Goal: Task Accomplishment & Management: Use online tool/utility

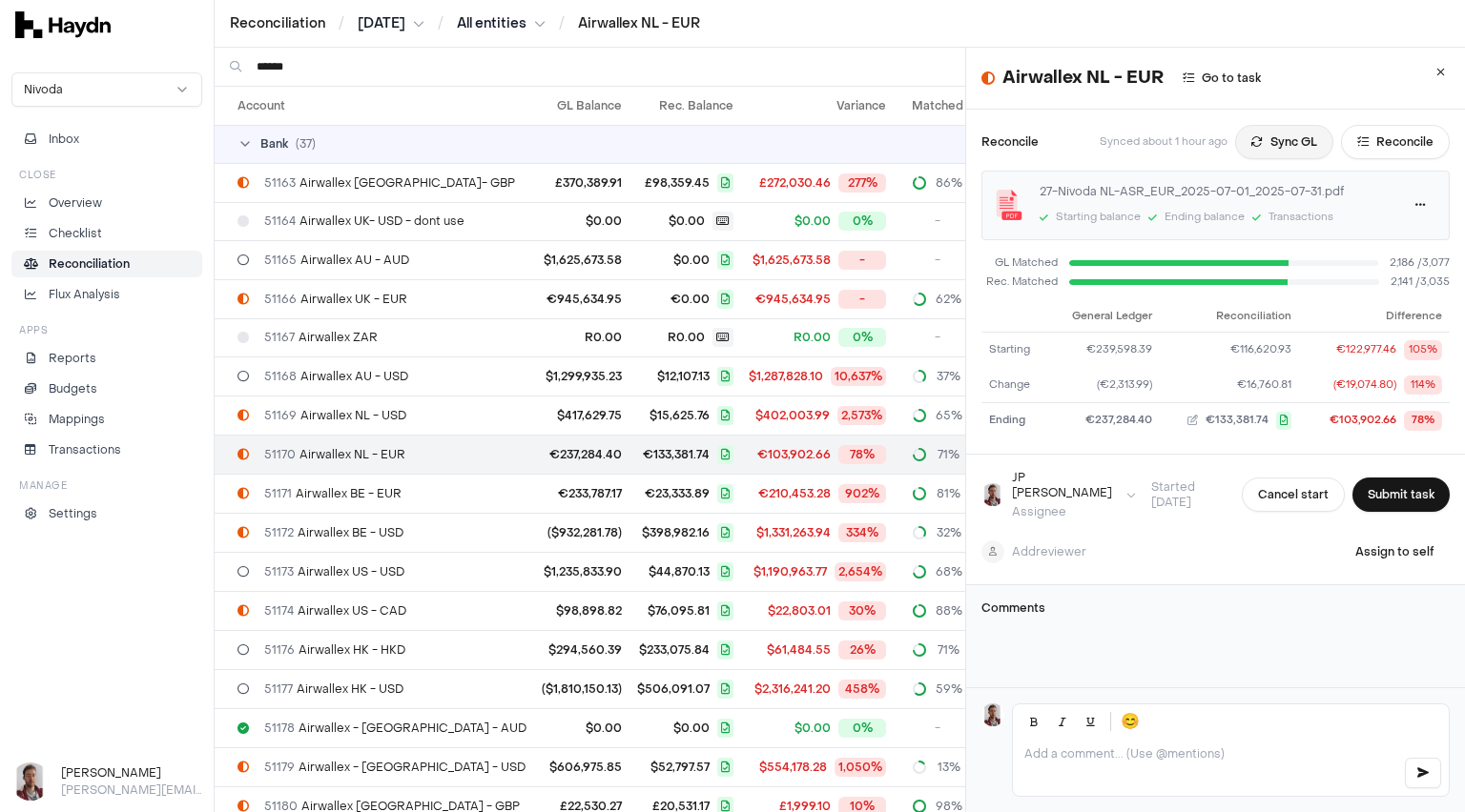
click at [1253, 142] on button "Sync GL" at bounding box center [1284, 142] width 98 height 34
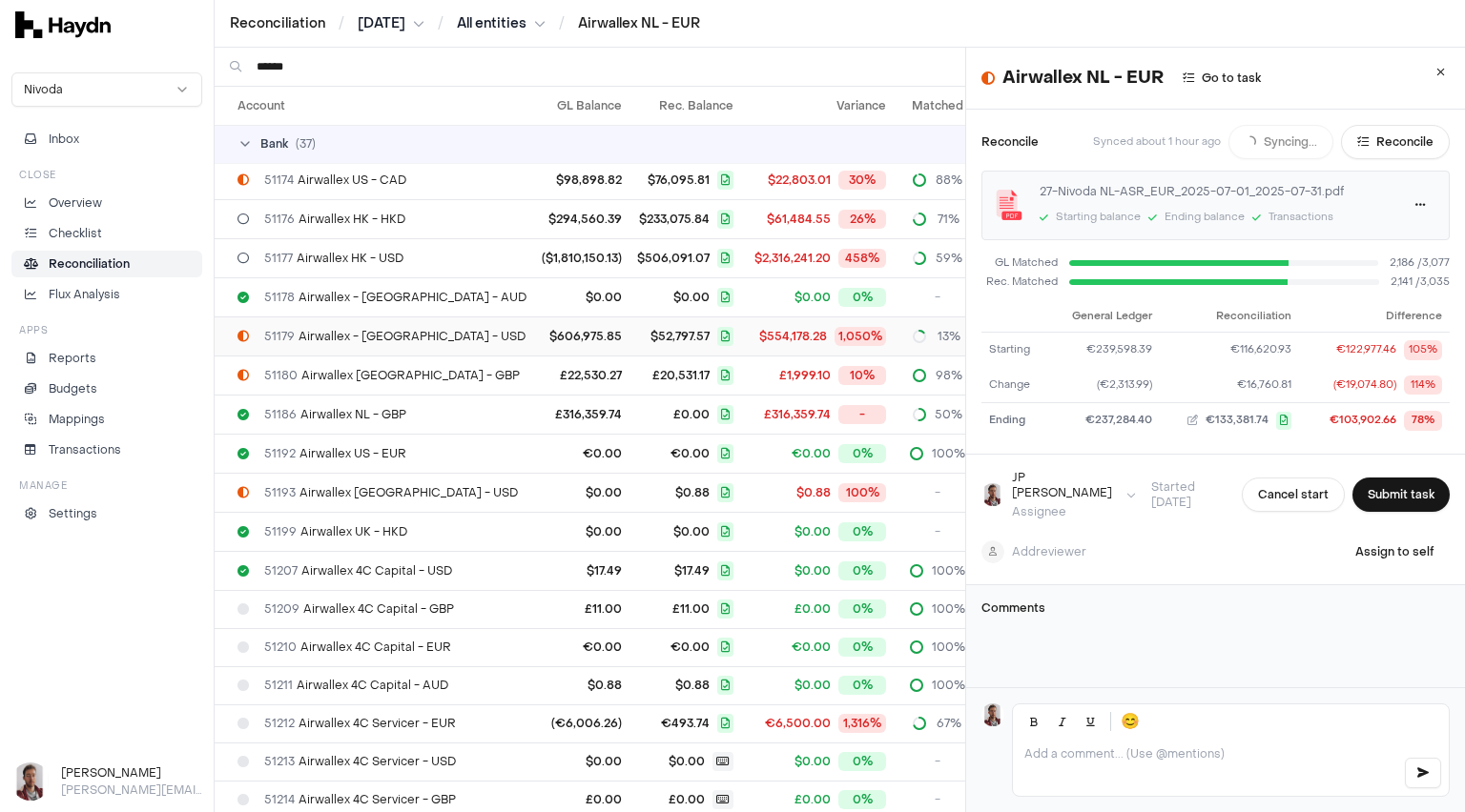
scroll to position [458, 0]
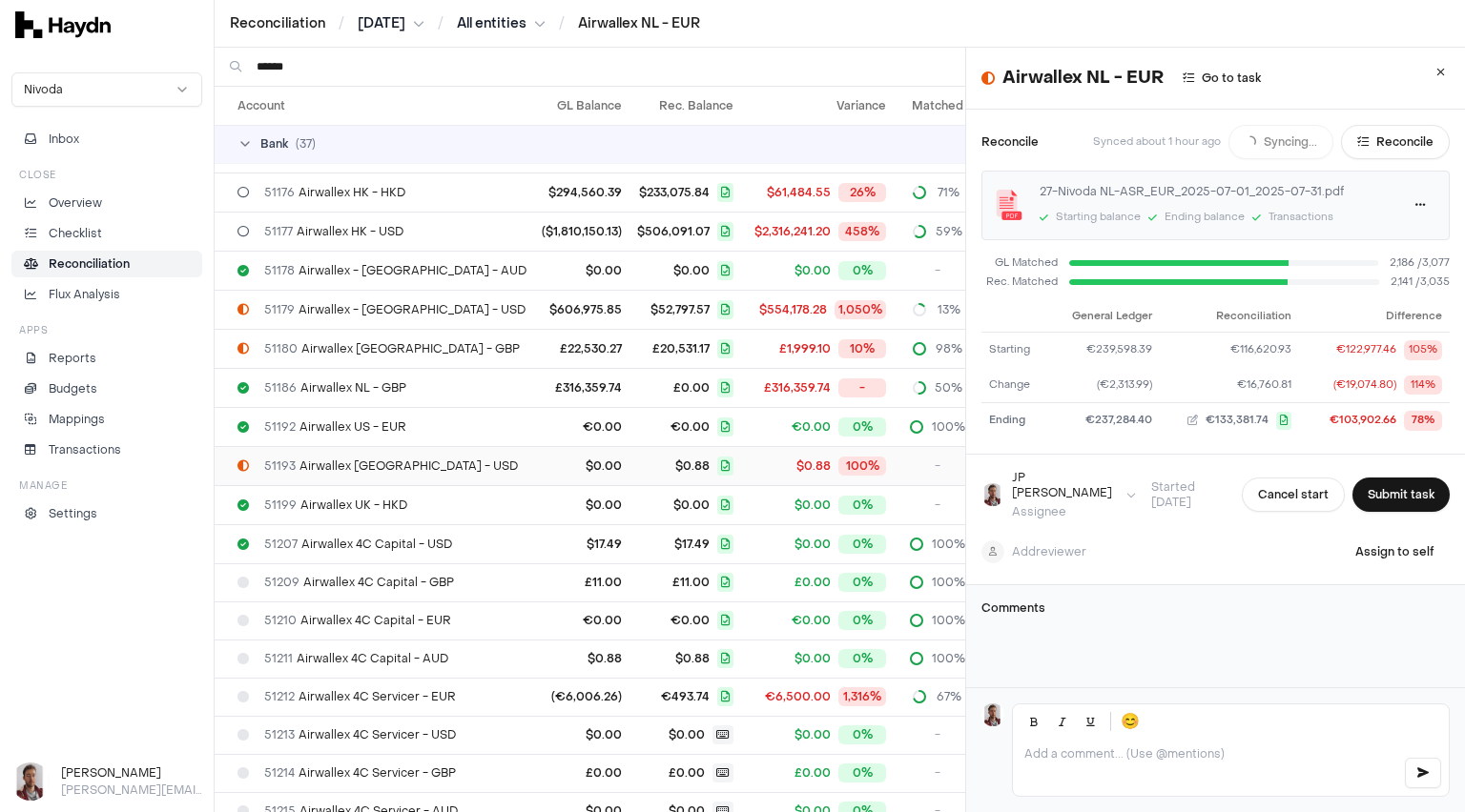
click at [379, 463] on span "51193 Airwallex [GEOGRAPHIC_DATA] - USD" at bounding box center [390, 467] width 253 height 16
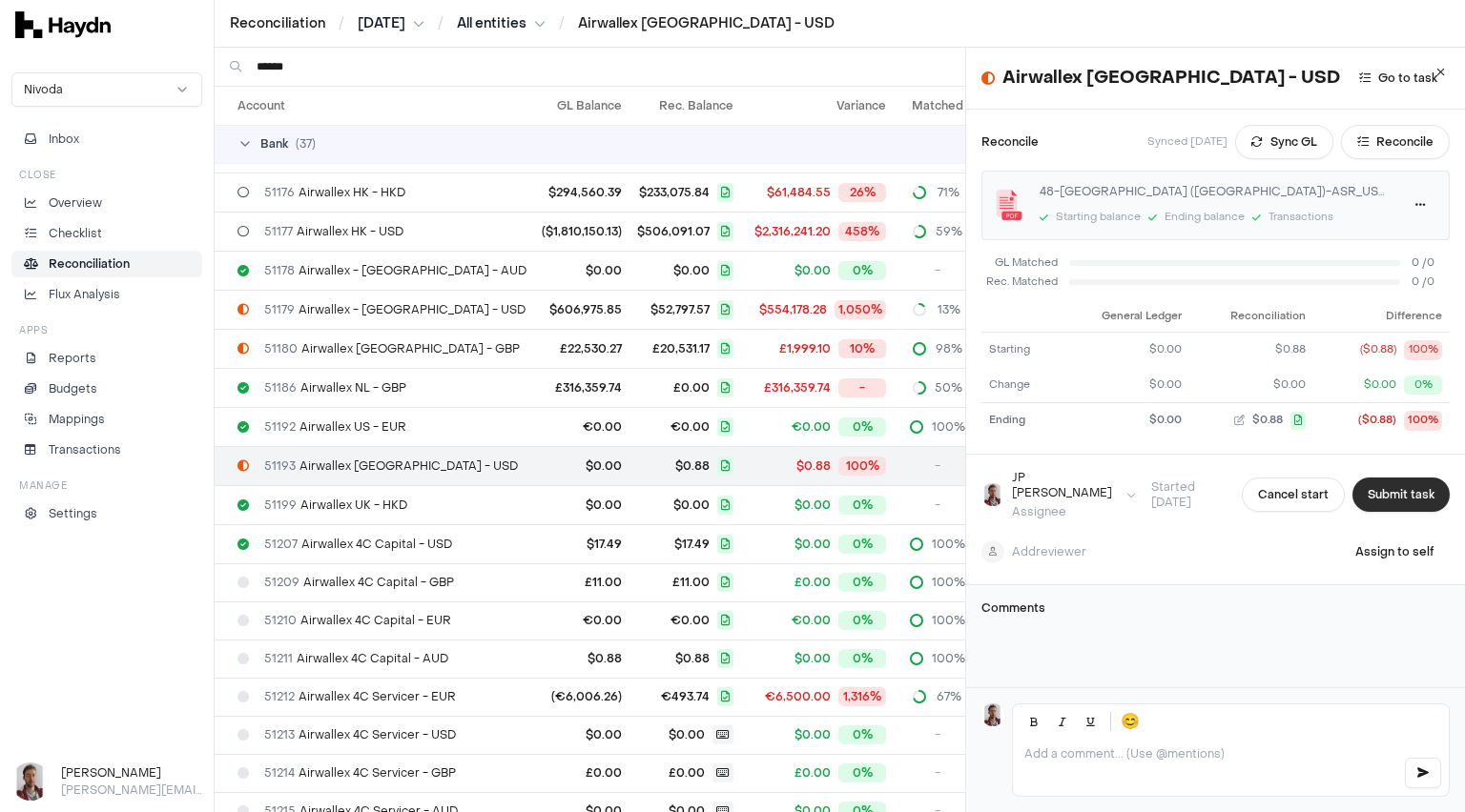
click at [1378, 490] on button "Submit task" at bounding box center [1401, 494] width 97 height 34
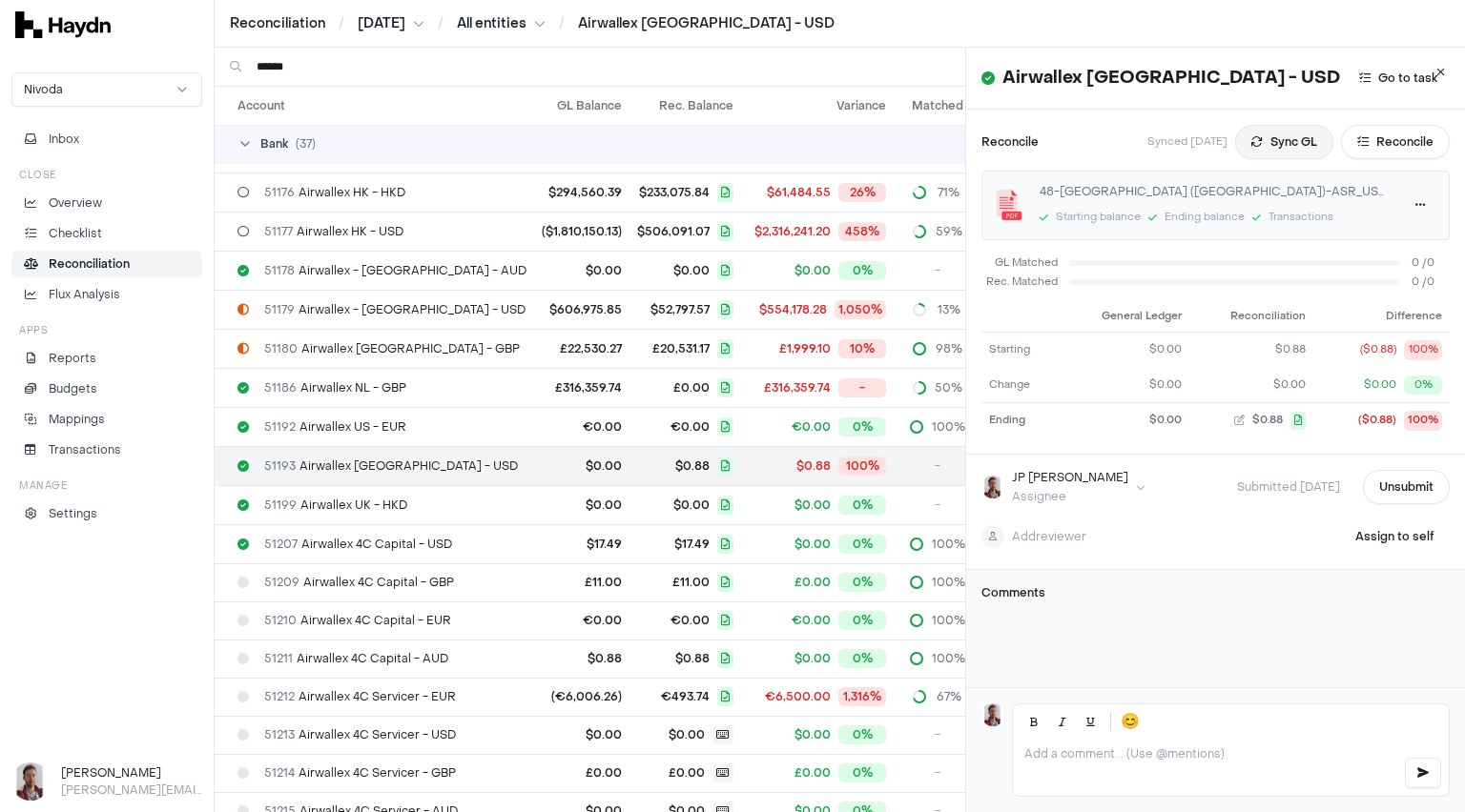
click at [1247, 143] on button "Sync GL" at bounding box center [1284, 142] width 98 height 34
click at [1303, 192] on div "48-[GEOGRAPHIC_DATA] ([GEOGRAPHIC_DATA])-ASR_USD_2025-07-01_2025-07-31.pdf" at bounding box center [1213, 192] width 348 height 17
click at [1384, 150] on button "Reconcile" at bounding box center [1395, 142] width 109 height 34
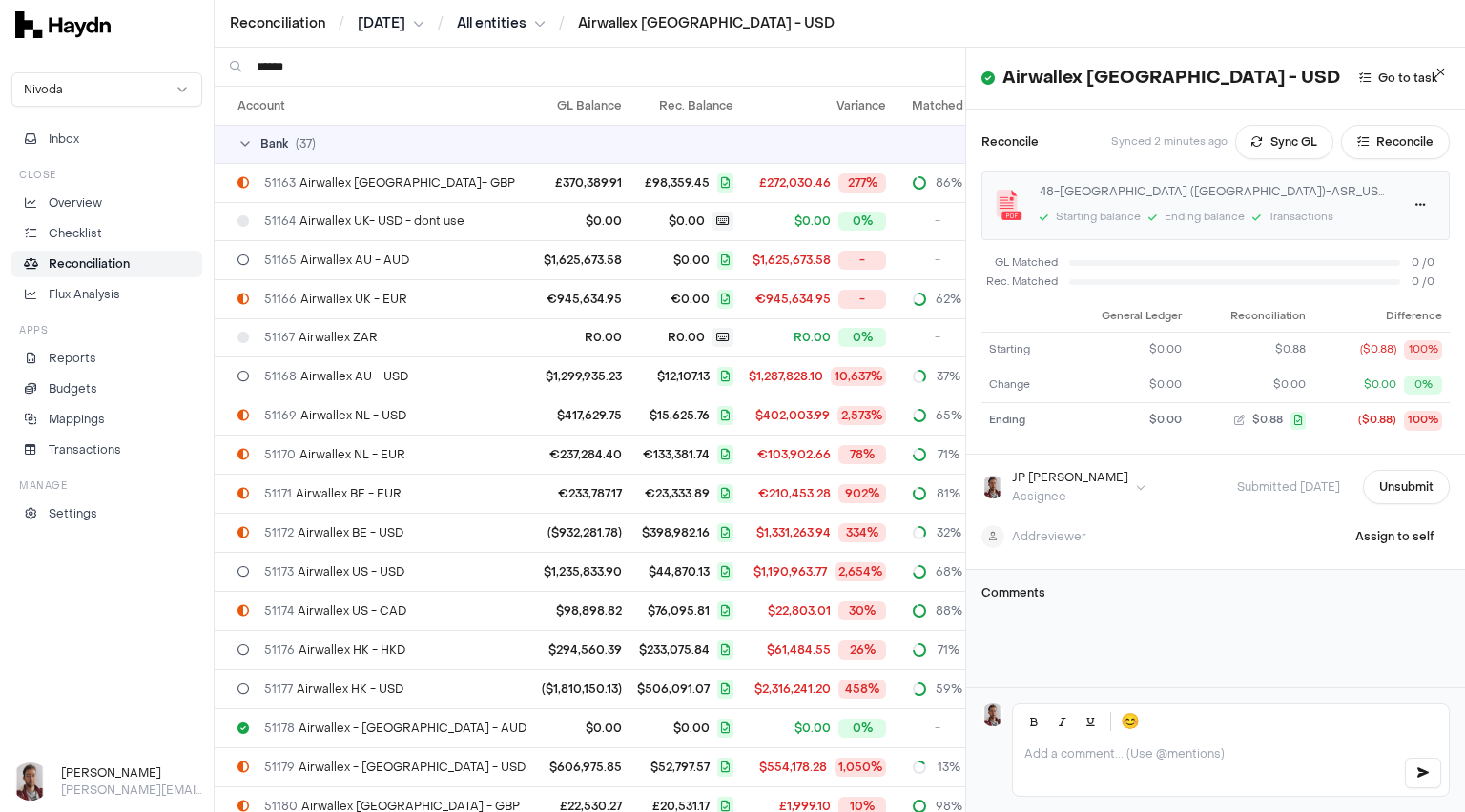
scroll to position [734, 0]
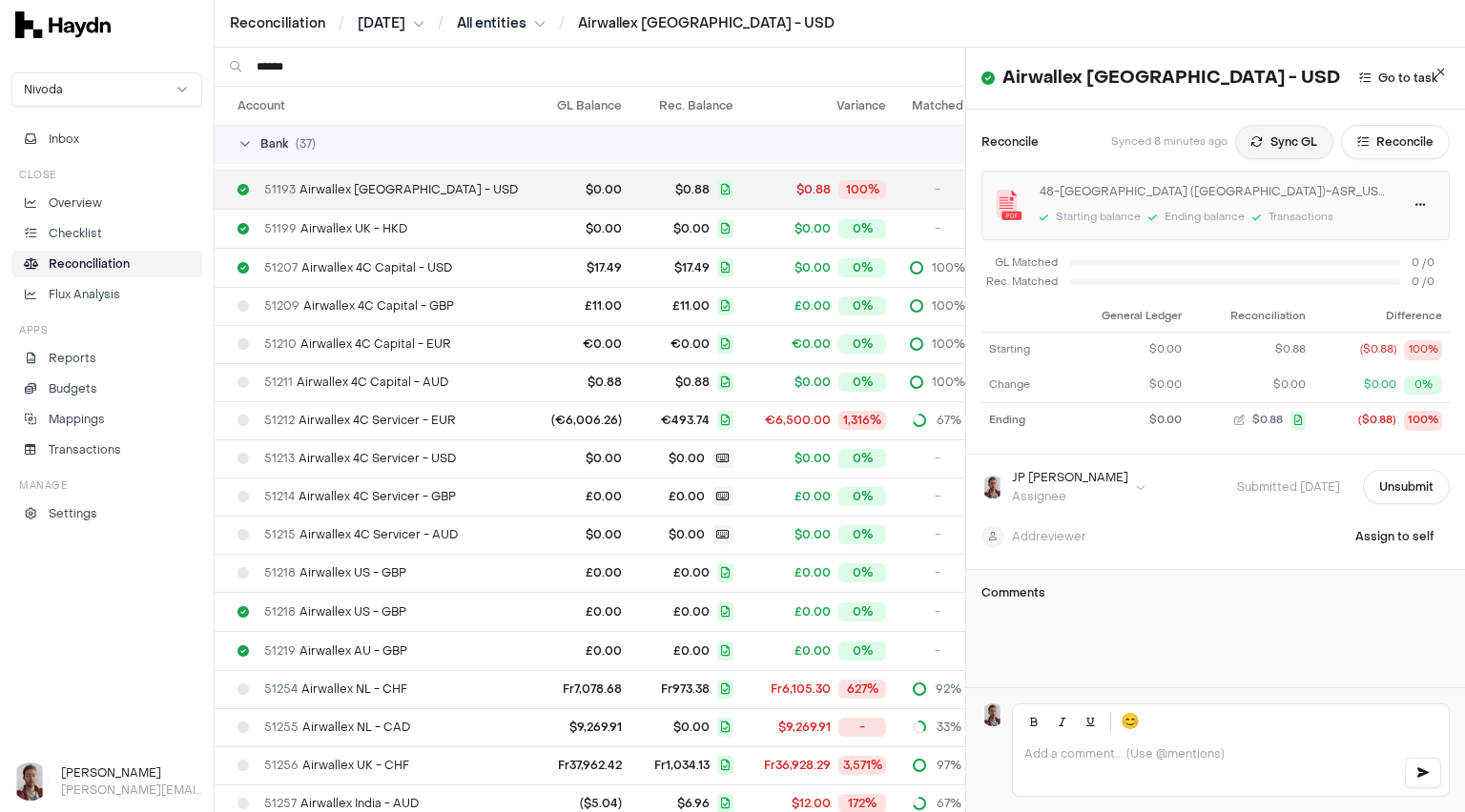
click at [1257, 146] on button "Sync GL" at bounding box center [1284, 142] width 98 height 34
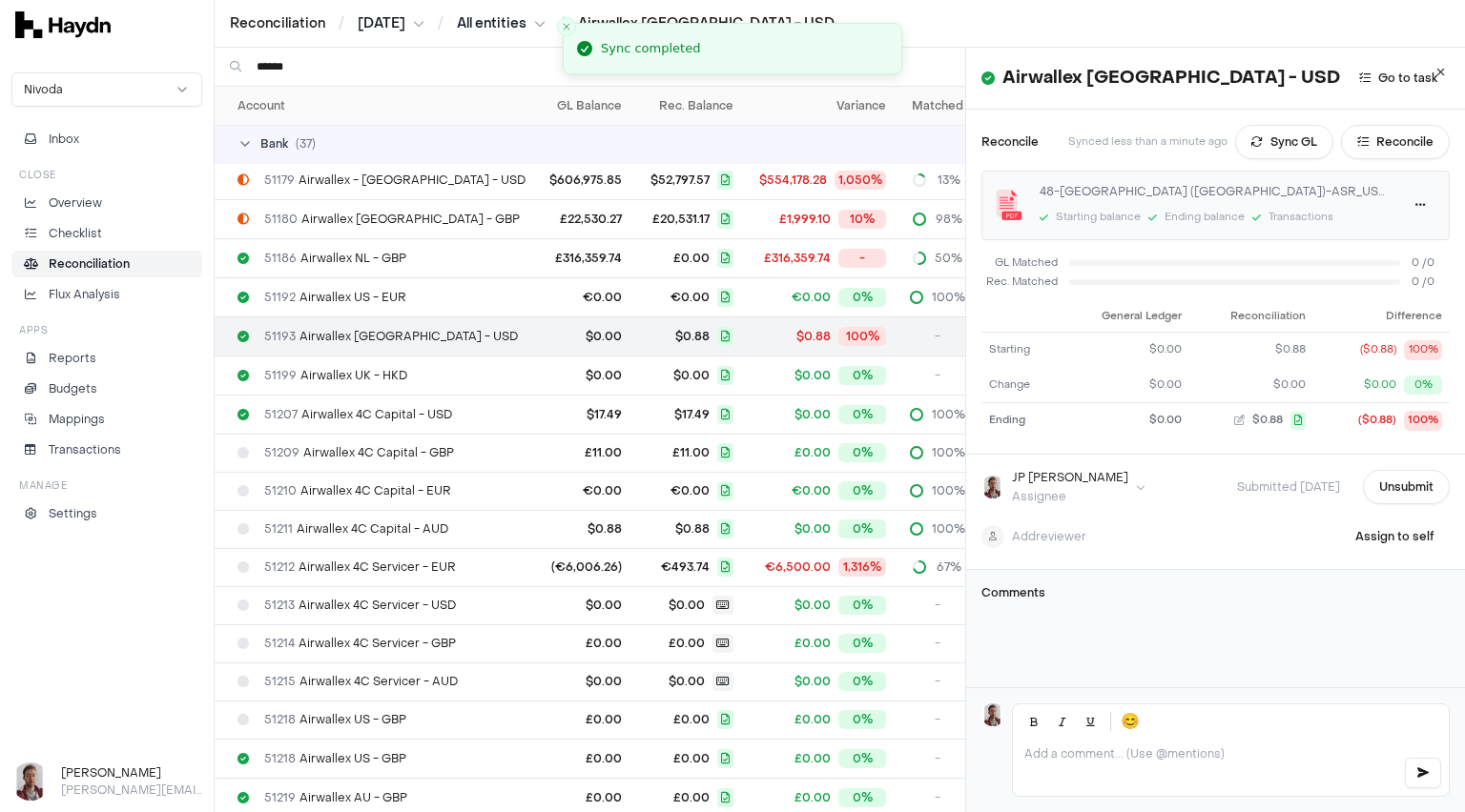
scroll to position [582, 0]
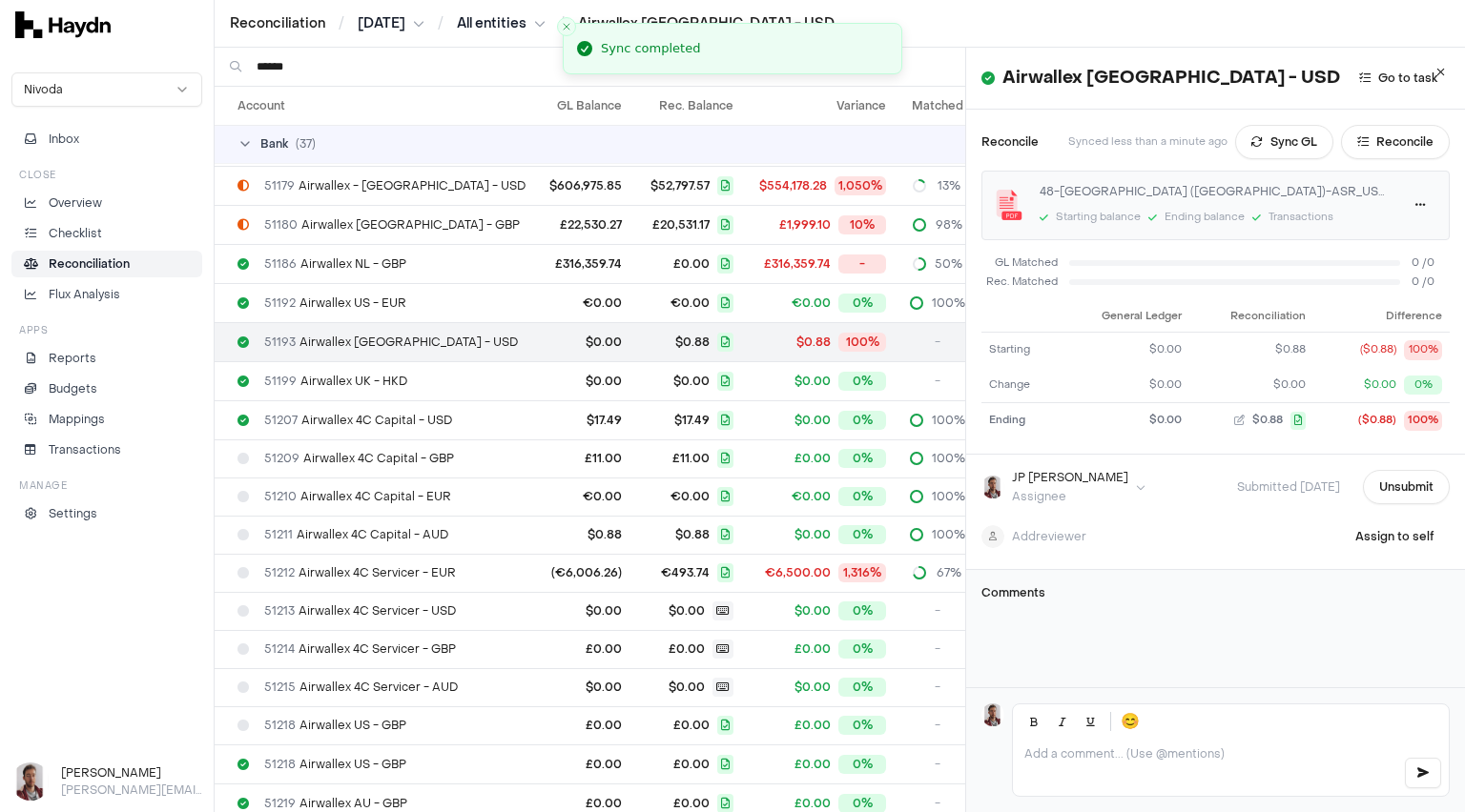
drag, startPoint x: 358, startPoint y: 70, endPoint x: 255, endPoint y: 65, distance: 103.1
click at [256, 65] on input "******" at bounding box center [602, 66] width 694 height 38
type input "**"
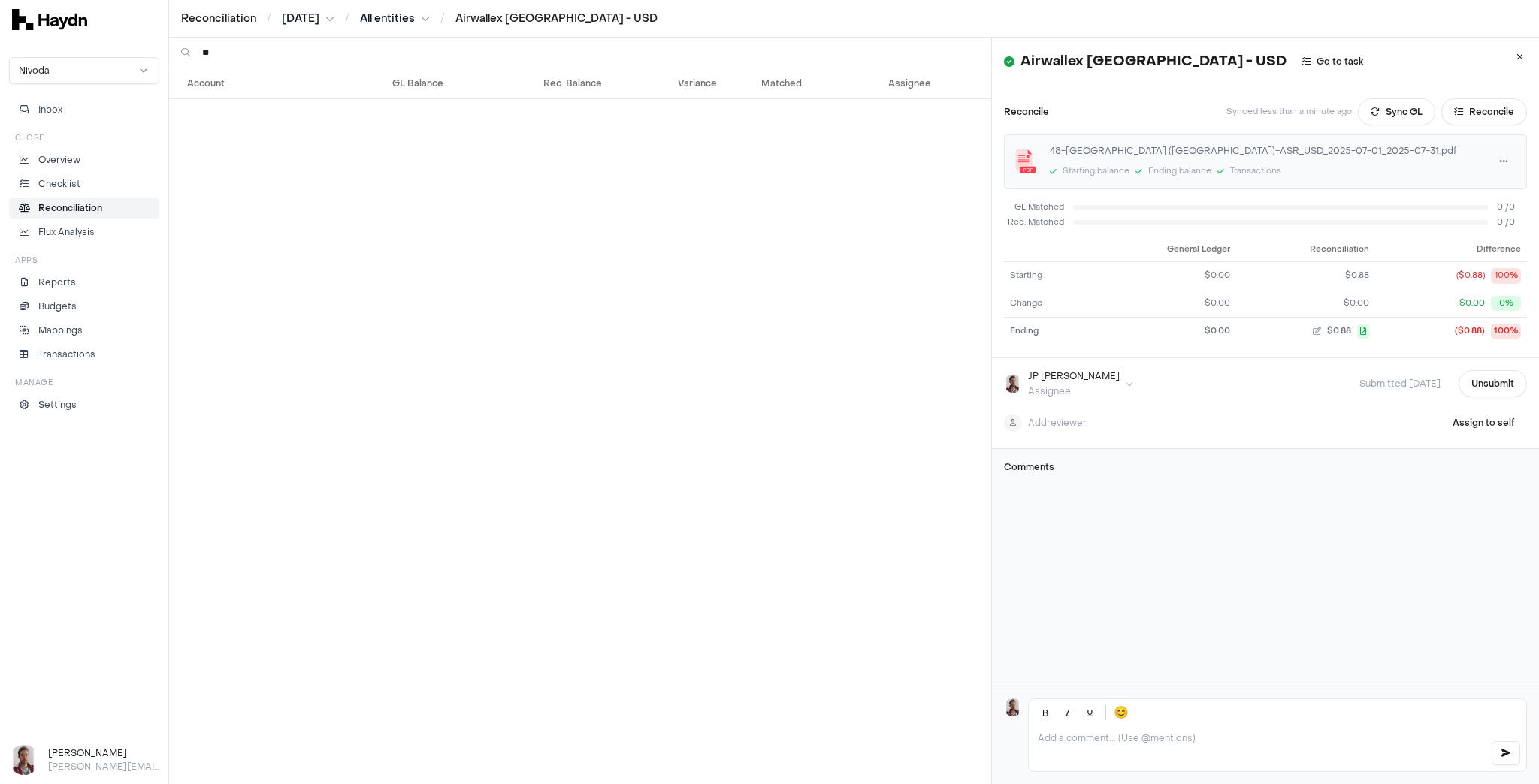
drag, startPoint x: 281, startPoint y: 55, endPoint x: 196, endPoint y: 48, distance: 85.3
click at [196, 48] on div "**" at bounding box center [580, 52] width 822 height 30
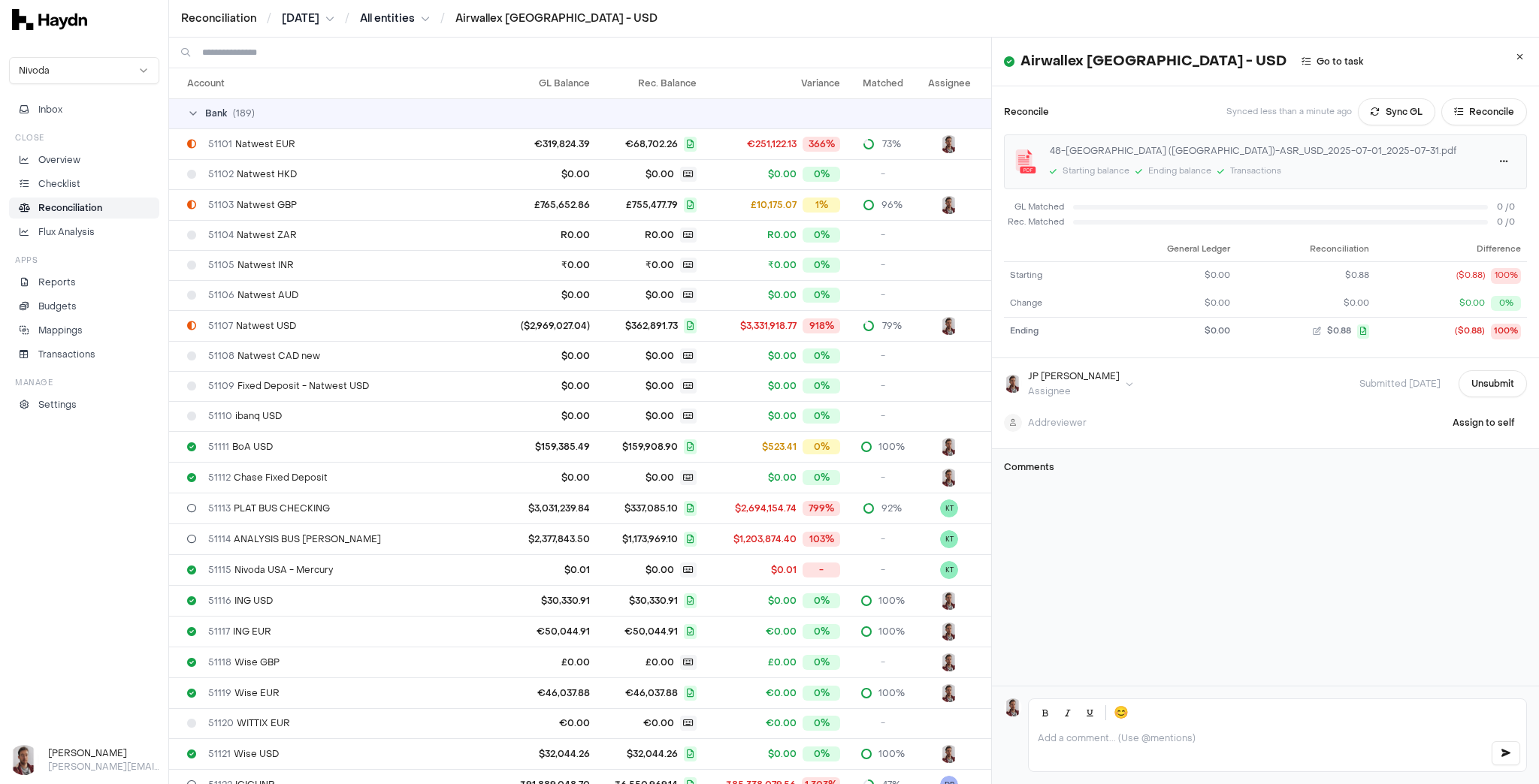
scroll to position [2784, 0]
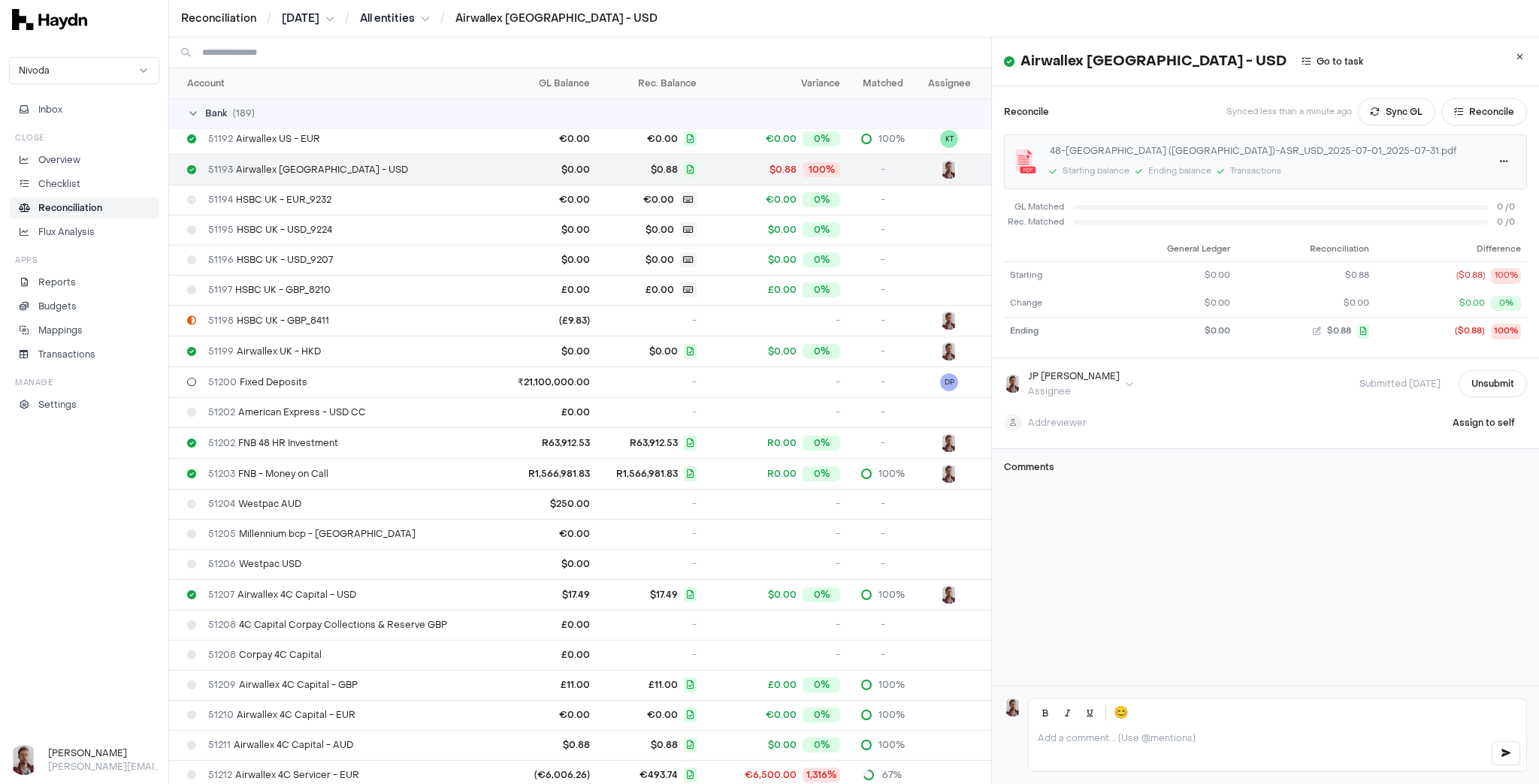
click at [932, 79] on th "Assignee" at bounding box center [955, 83] width 71 height 30
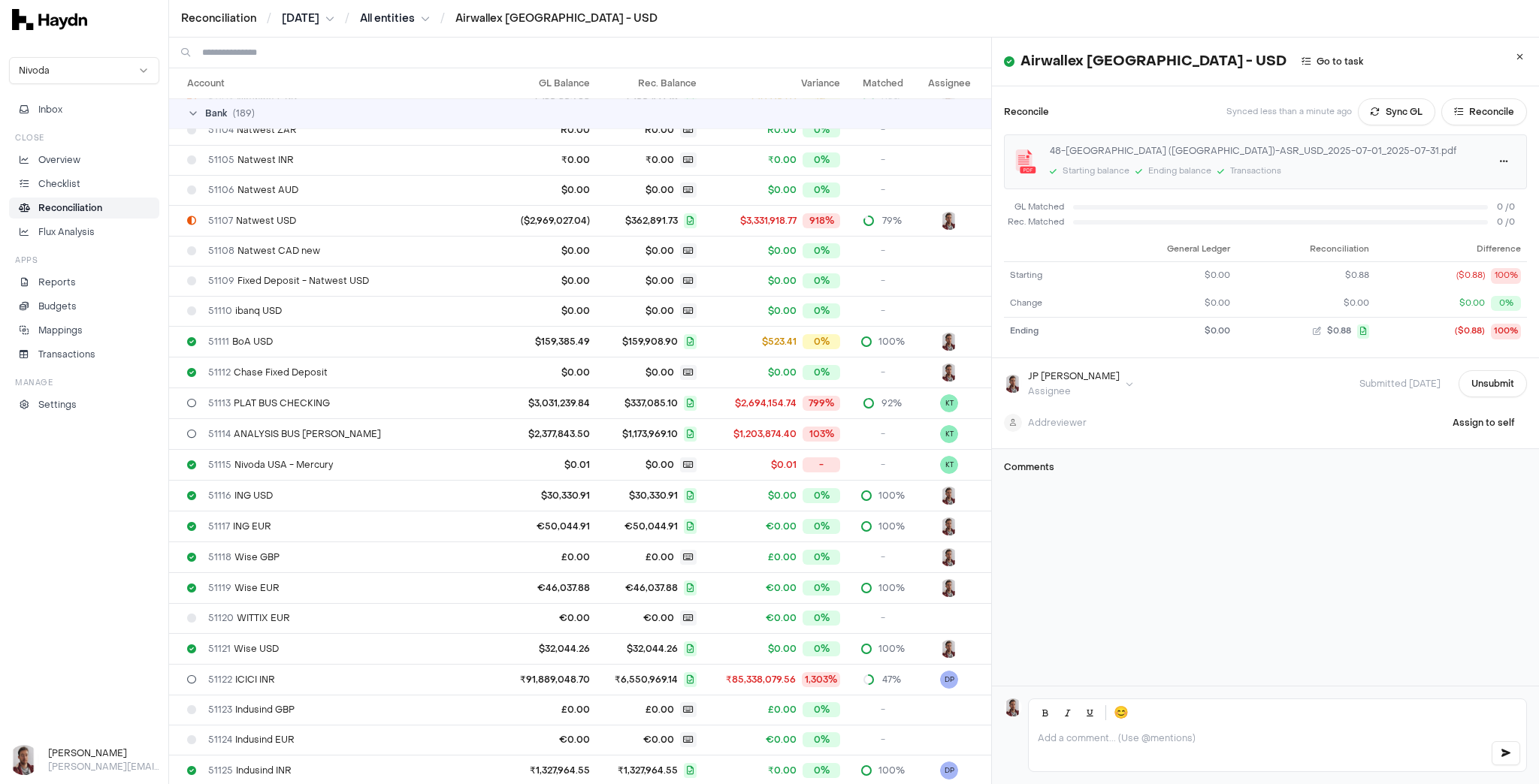
scroll to position [0, 0]
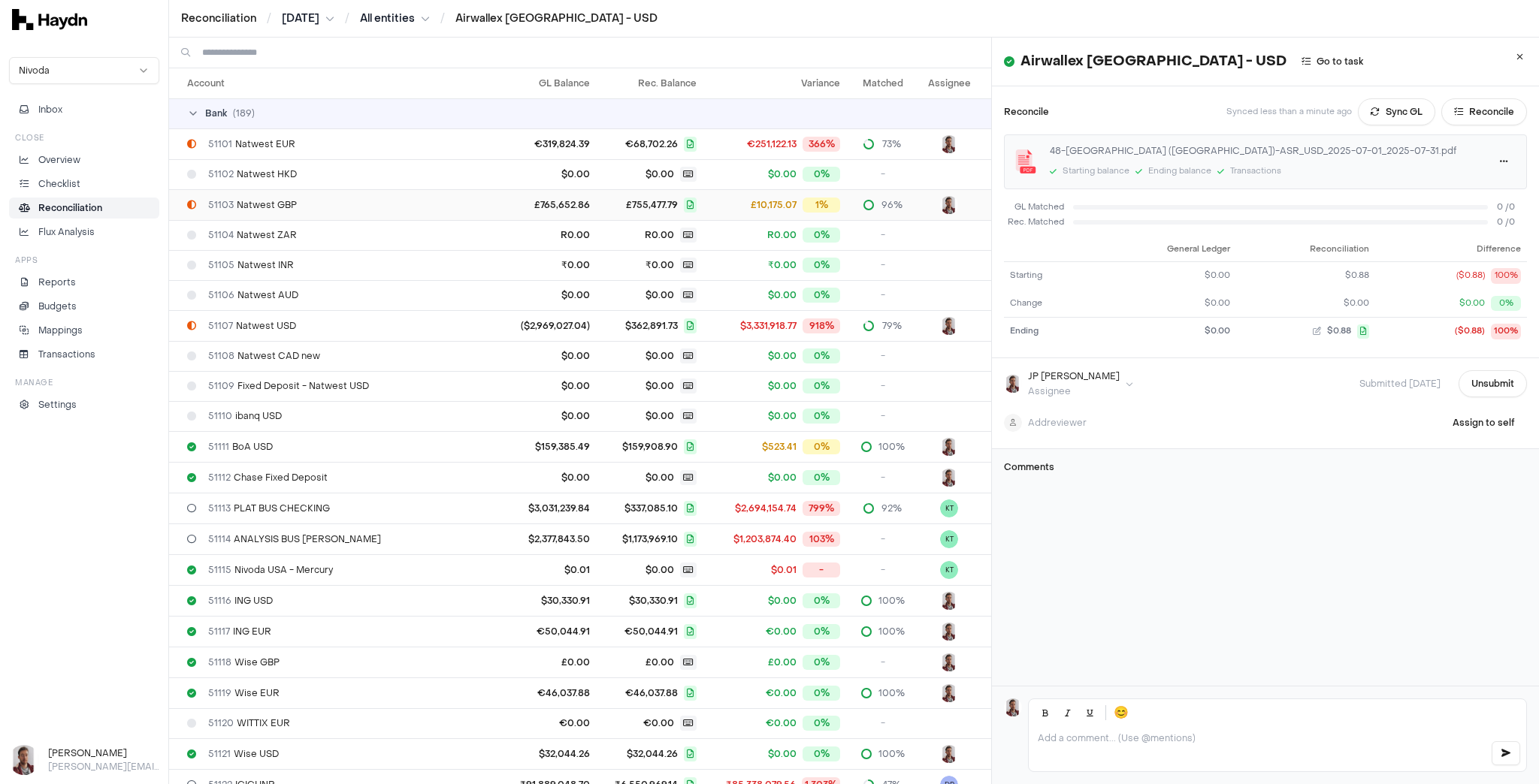
click at [269, 205] on span "51103 Natwest GBP" at bounding box center [252, 205] width 89 height 12
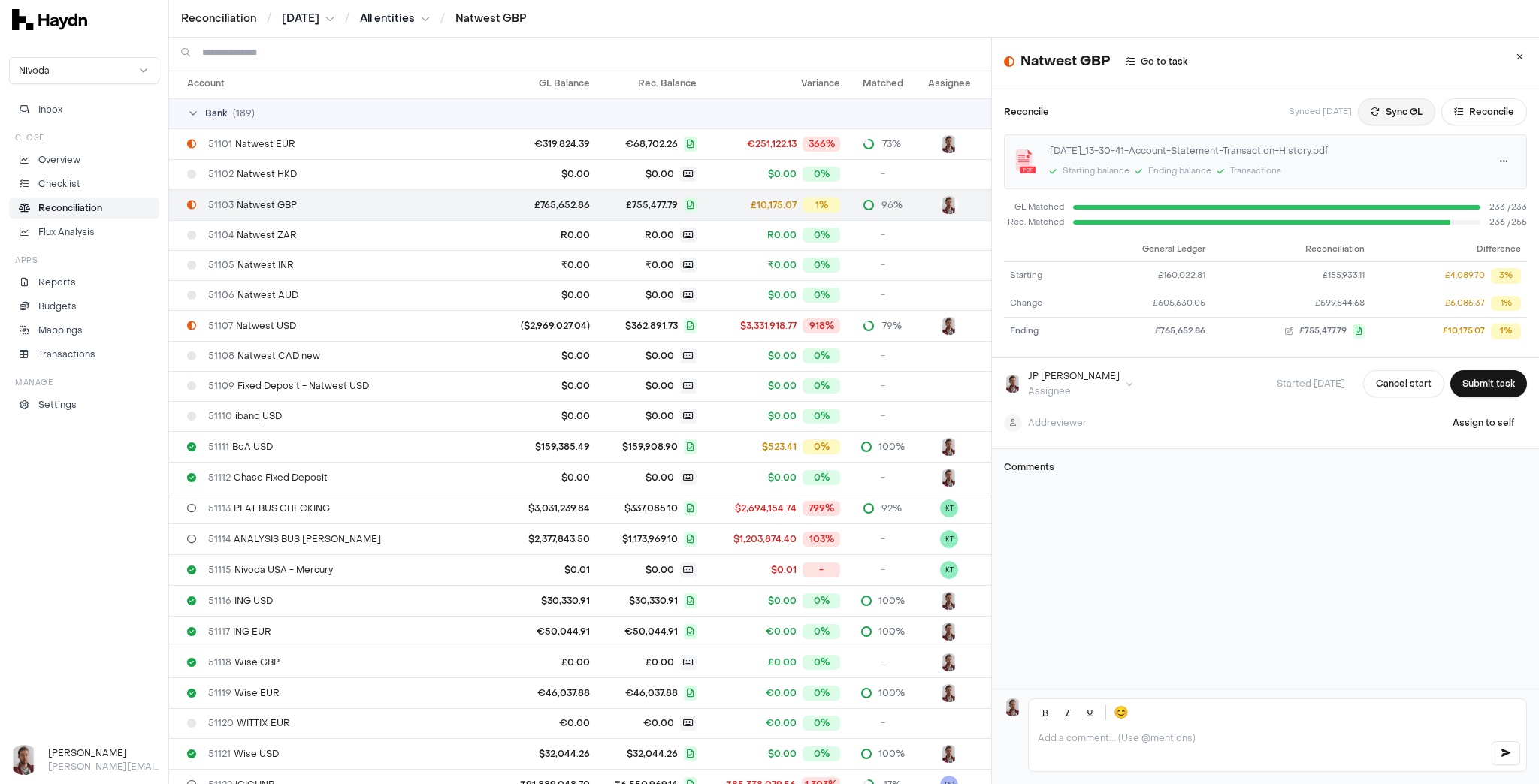
click at [1154, 109] on button "Sync GL" at bounding box center [1396, 112] width 77 height 27
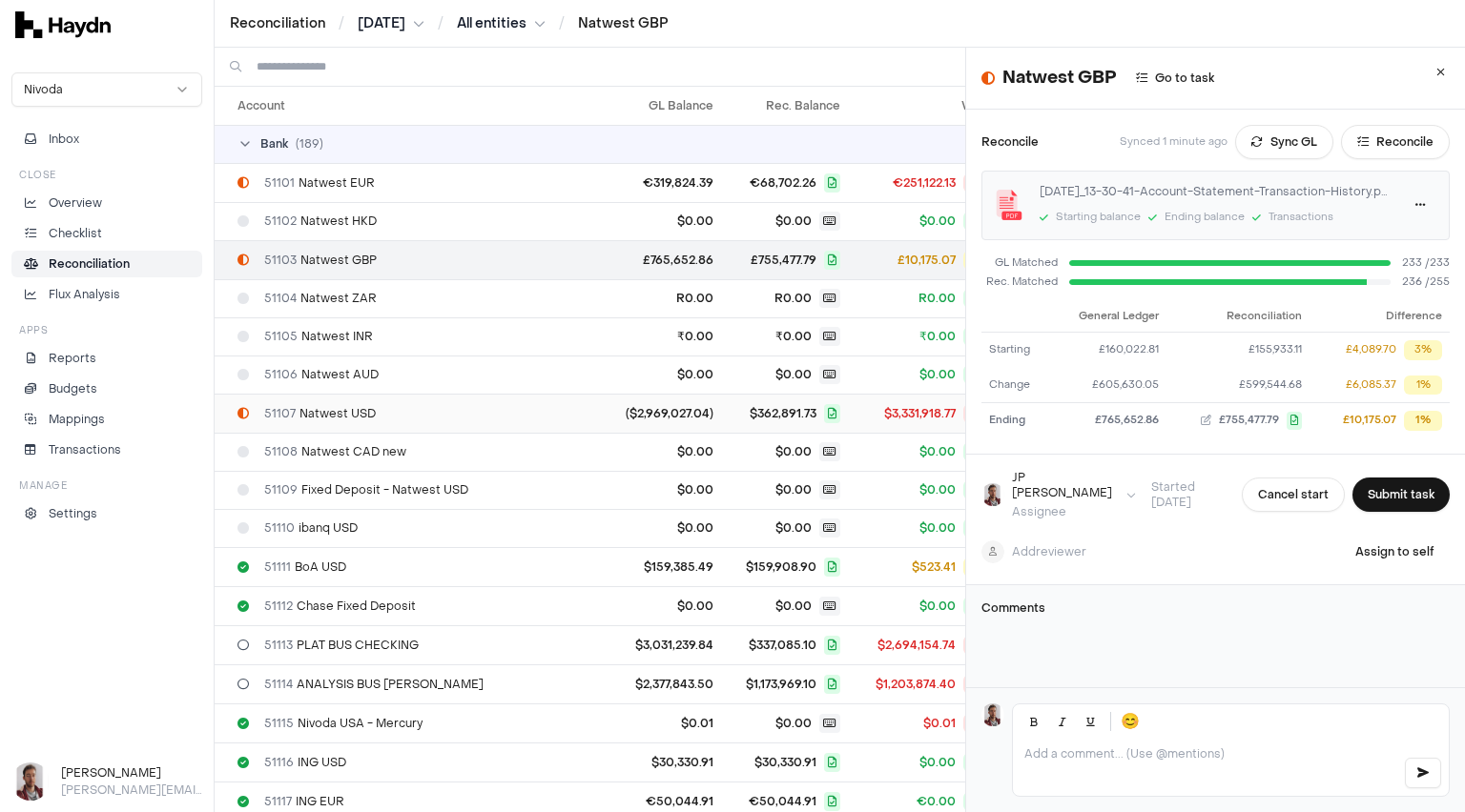
click at [374, 417] on span "51107 Natwest USD" at bounding box center [319, 414] width 112 height 16
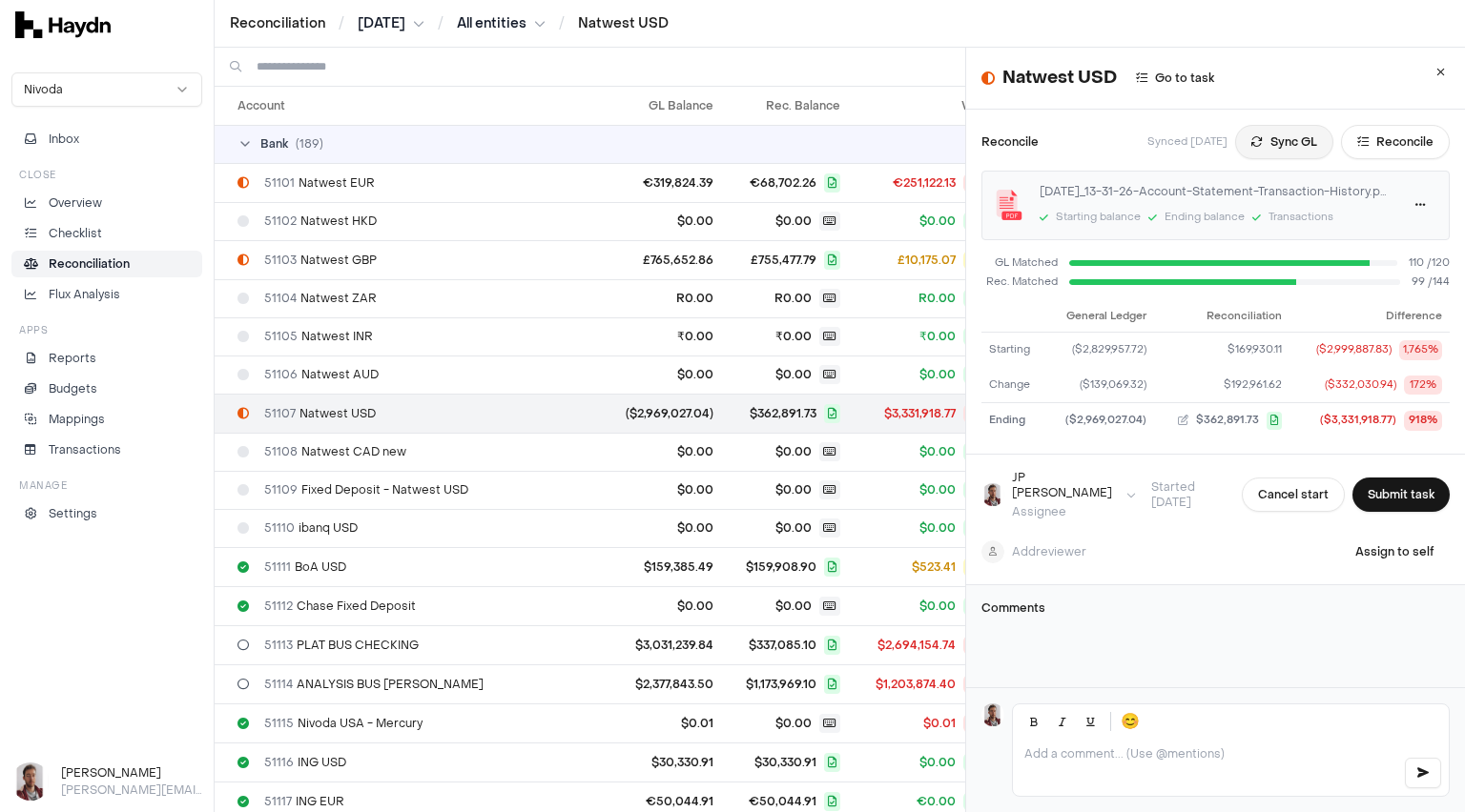
click at [1257, 143] on button "Sync GL" at bounding box center [1284, 142] width 98 height 34
click at [1258, 146] on button "Sync GL" at bounding box center [1284, 142] width 98 height 34
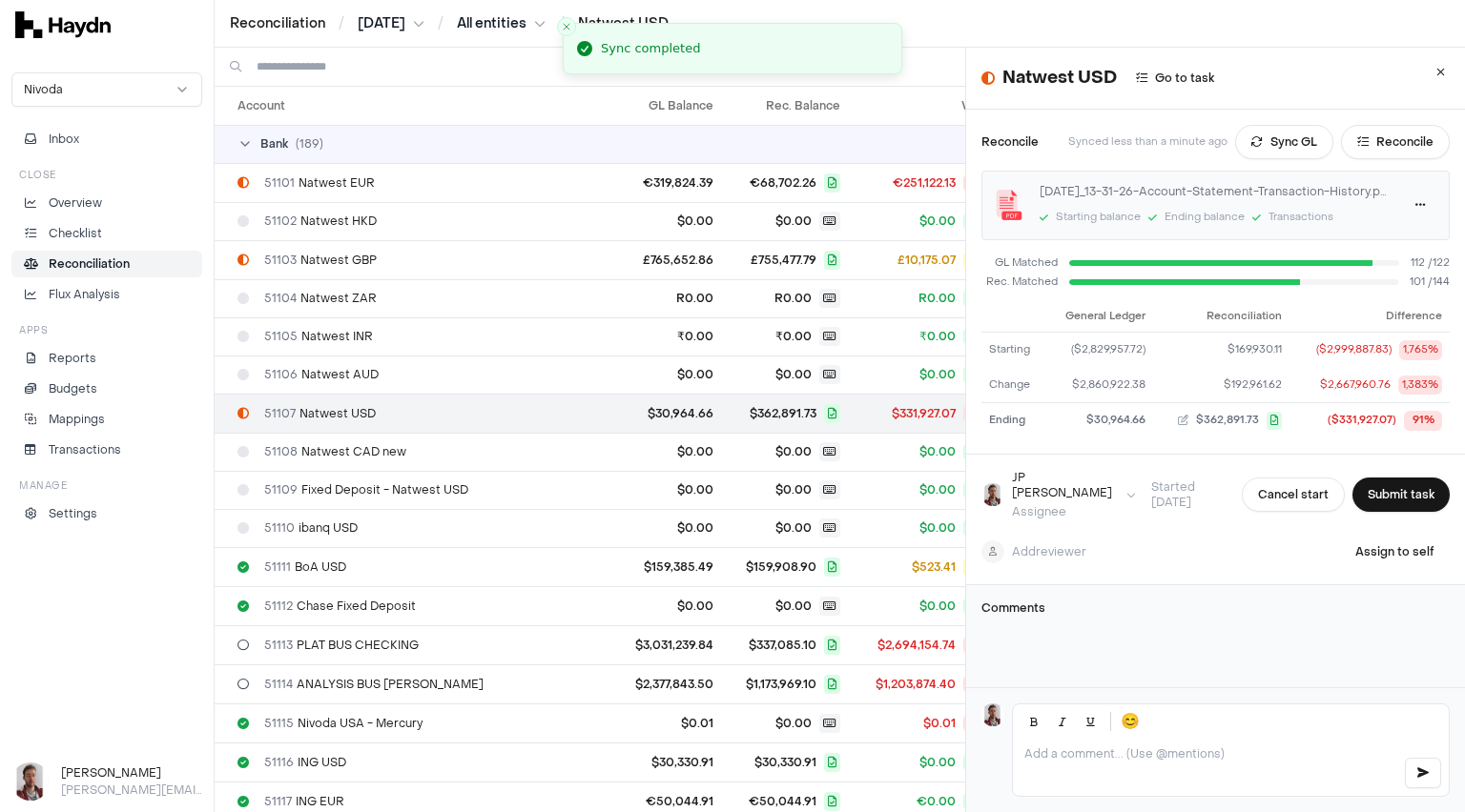
click at [393, 25] on html "Reconciliation / [DATE] / All entities / Natwest USD Nivoda Inbox Close Overvie…" at bounding box center [732, 406] width 1465 height 812
click at [384, 350] on div "[DATE]" at bounding box center [394, 348] width 113 height 27
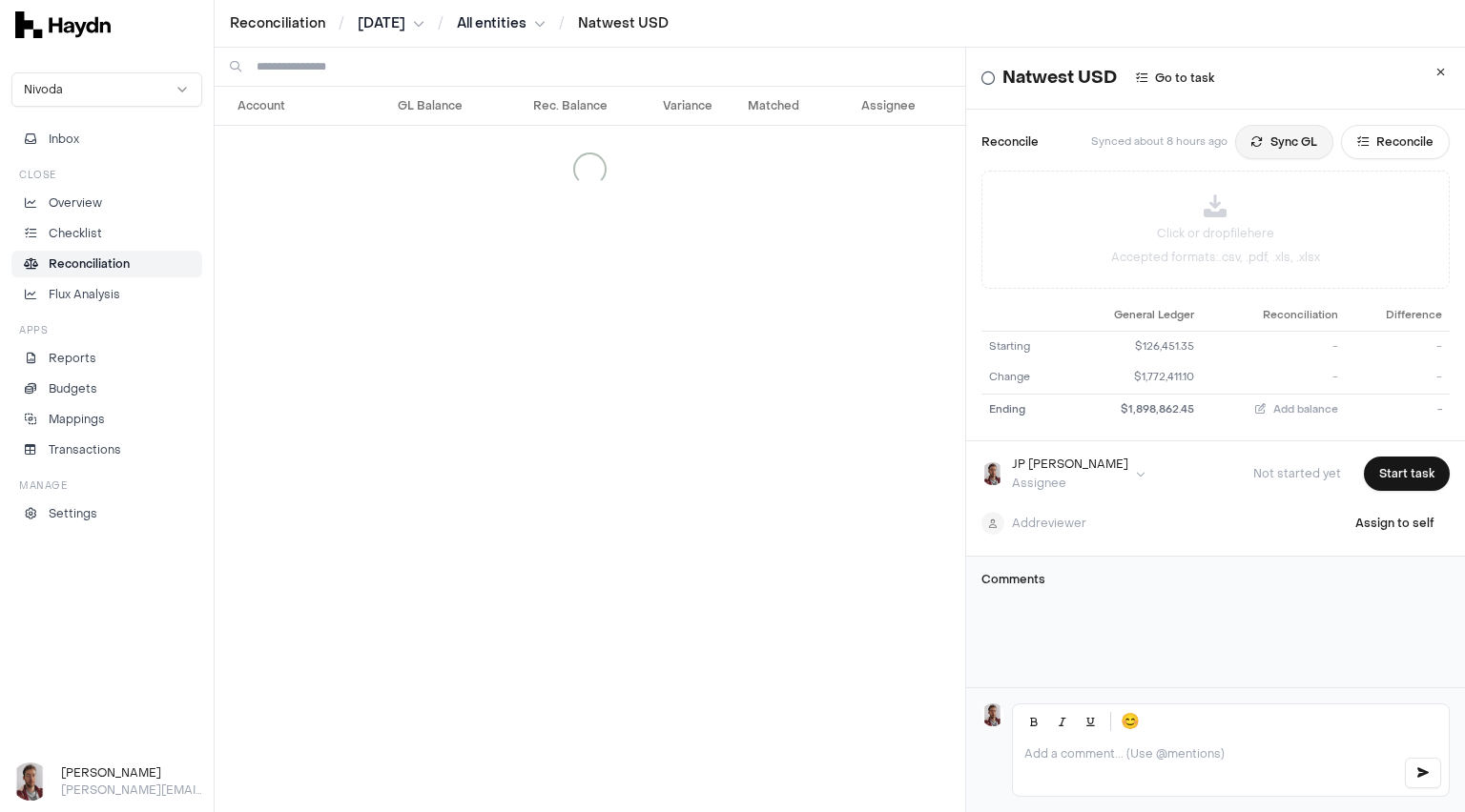
click at [1261, 138] on button "Sync GL" at bounding box center [1284, 142] width 98 height 34
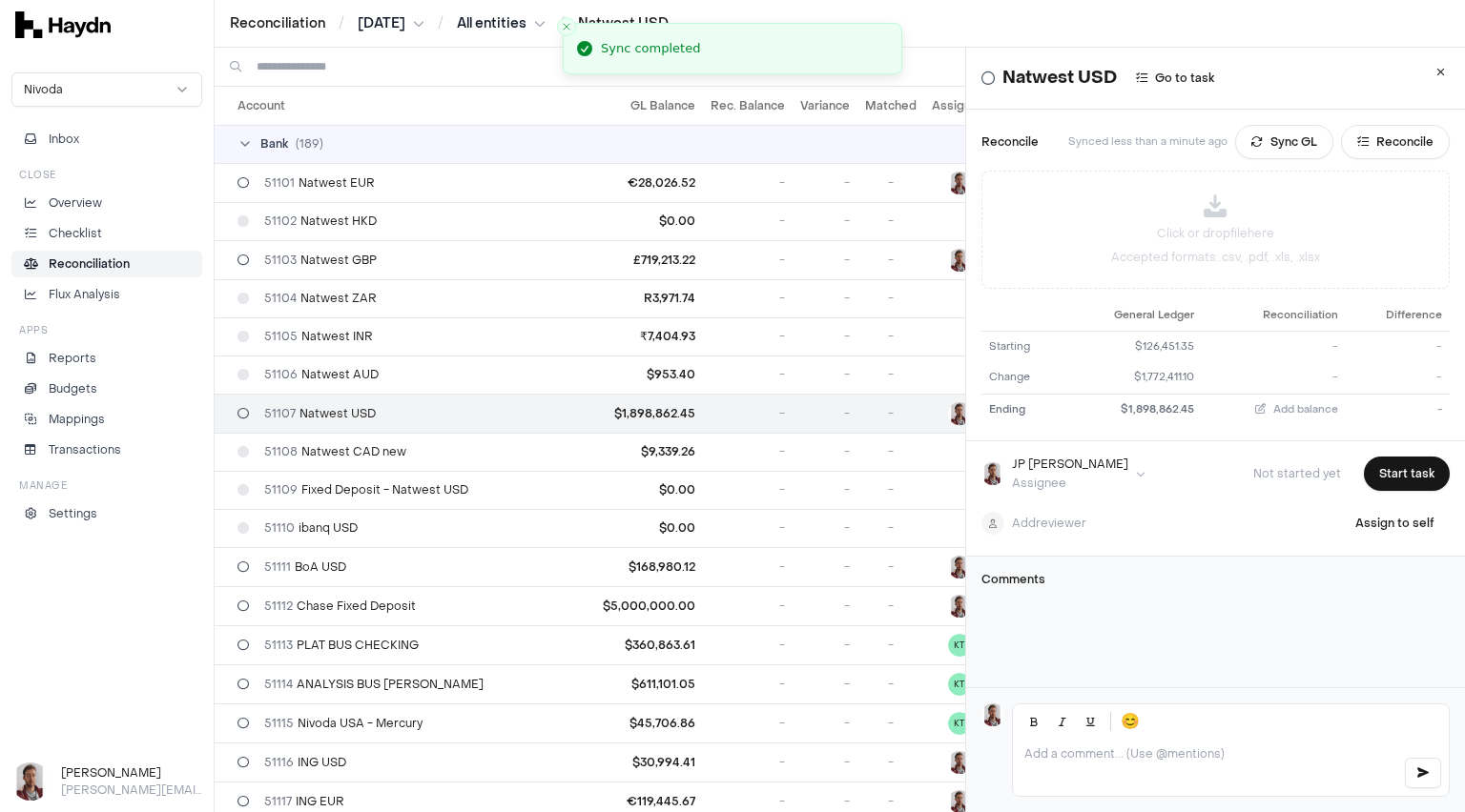
click at [383, 22] on html "Reconciliation / [DATE] / All entities / Natwest USD Nivoda Inbox Close Overvie…" at bounding box center [732, 406] width 1465 height 812
click at [385, 139] on div "[DATE]" at bounding box center [396, 135] width 113 height 27
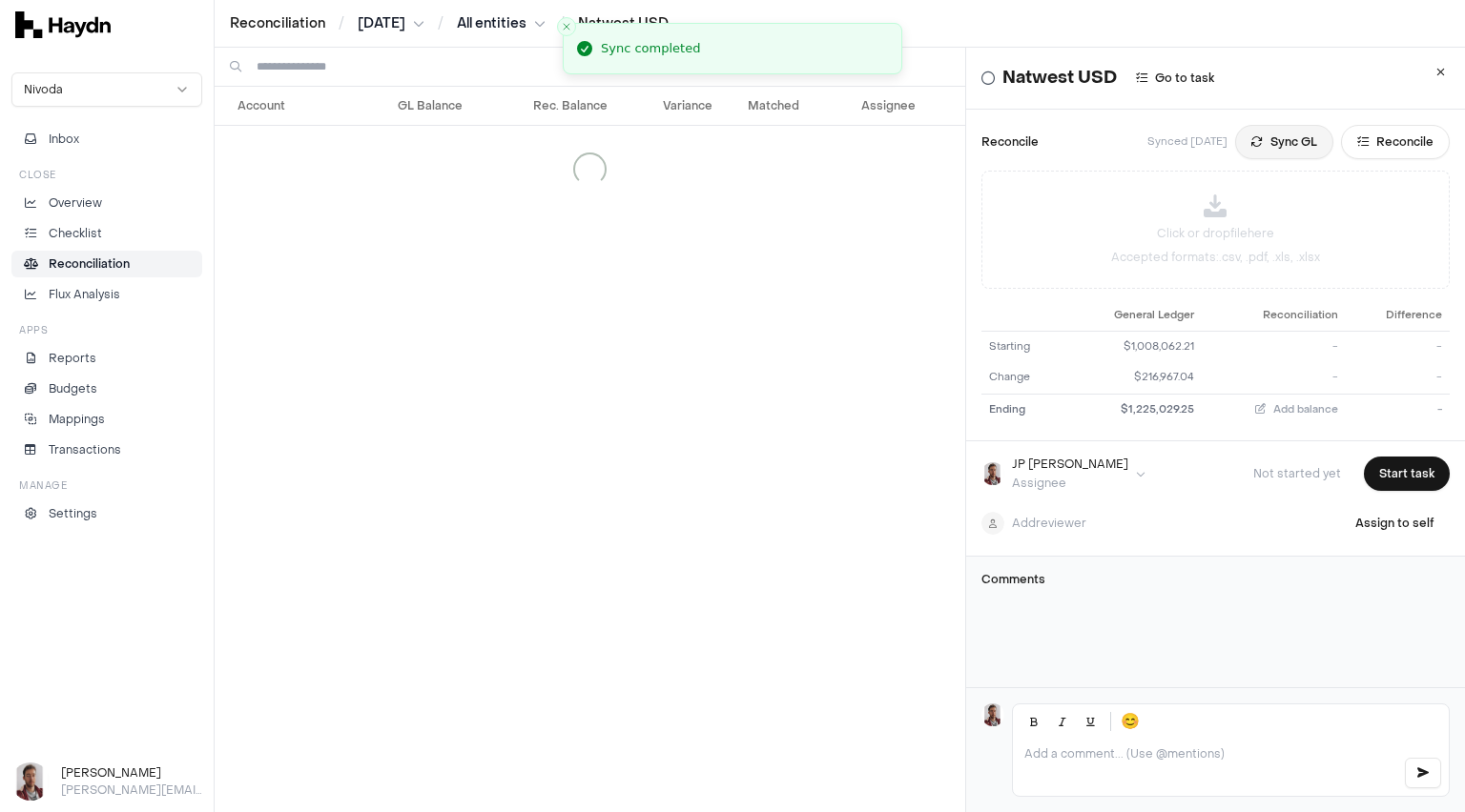
click at [1252, 146] on button "Sync GL" at bounding box center [1284, 142] width 98 height 34
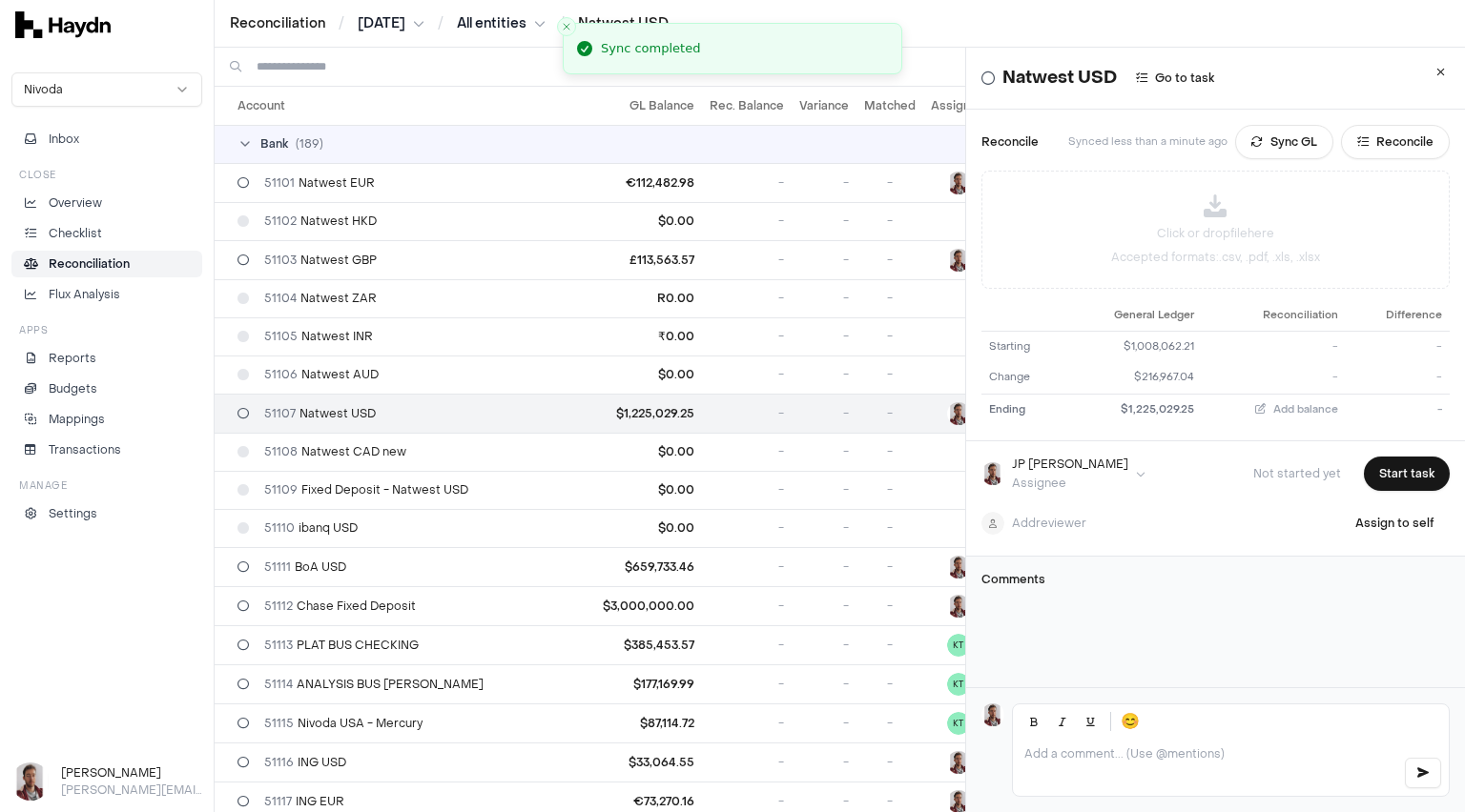
click at [386, 25] on html "Reconciliation / [DATE] / All entities / Natwest USD Nivoda Inbox Close Overvie…" at bounding box center [732, 406] width 1465 height 812
click at [398, 157] on div "[DATE]" at bounding box center [398, 161] width 113 height 27
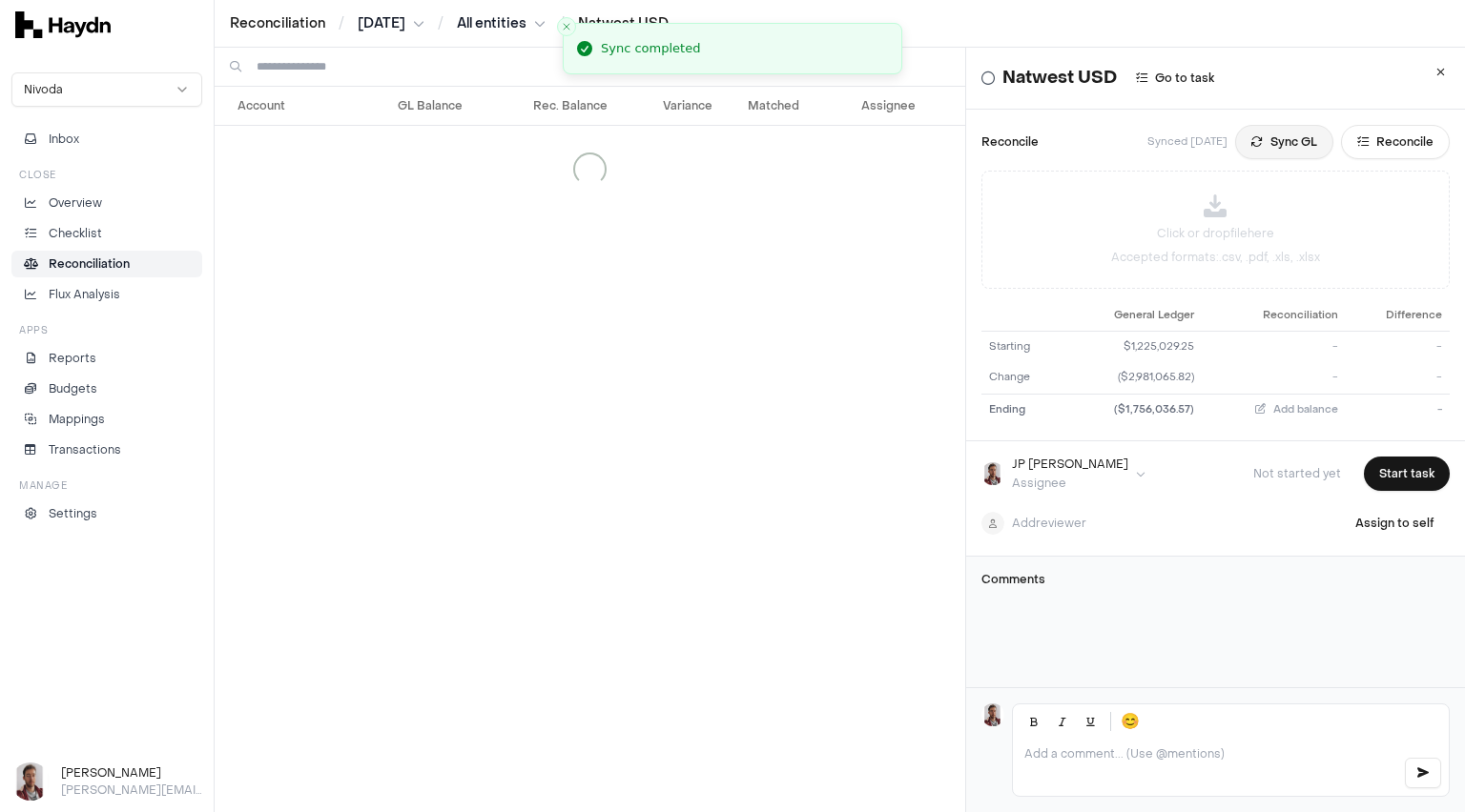
click at [1266, 140] on button "Sync GL" at bounding box center [1284, 142] width 98 height 34
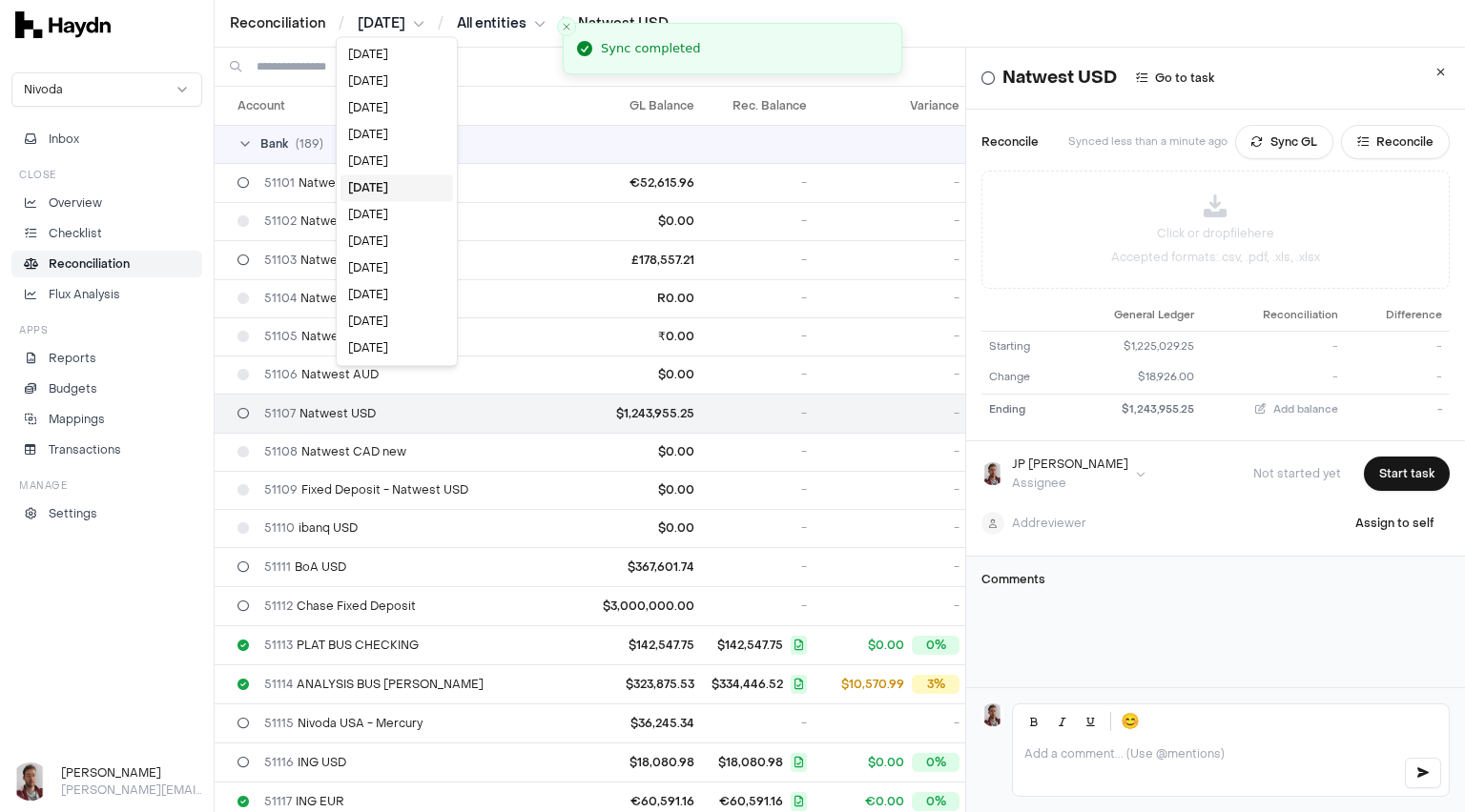
click at [386, 24] on html "Reconciliation / [DATE] / All entities / Natwest USD Nivoda Inbox Close Overvie…" at bounding box center [732, 406] width 1465 height 812
click at [389, 160] on div "[DATE]" at bounding box center [397, 161] width 113 height 27
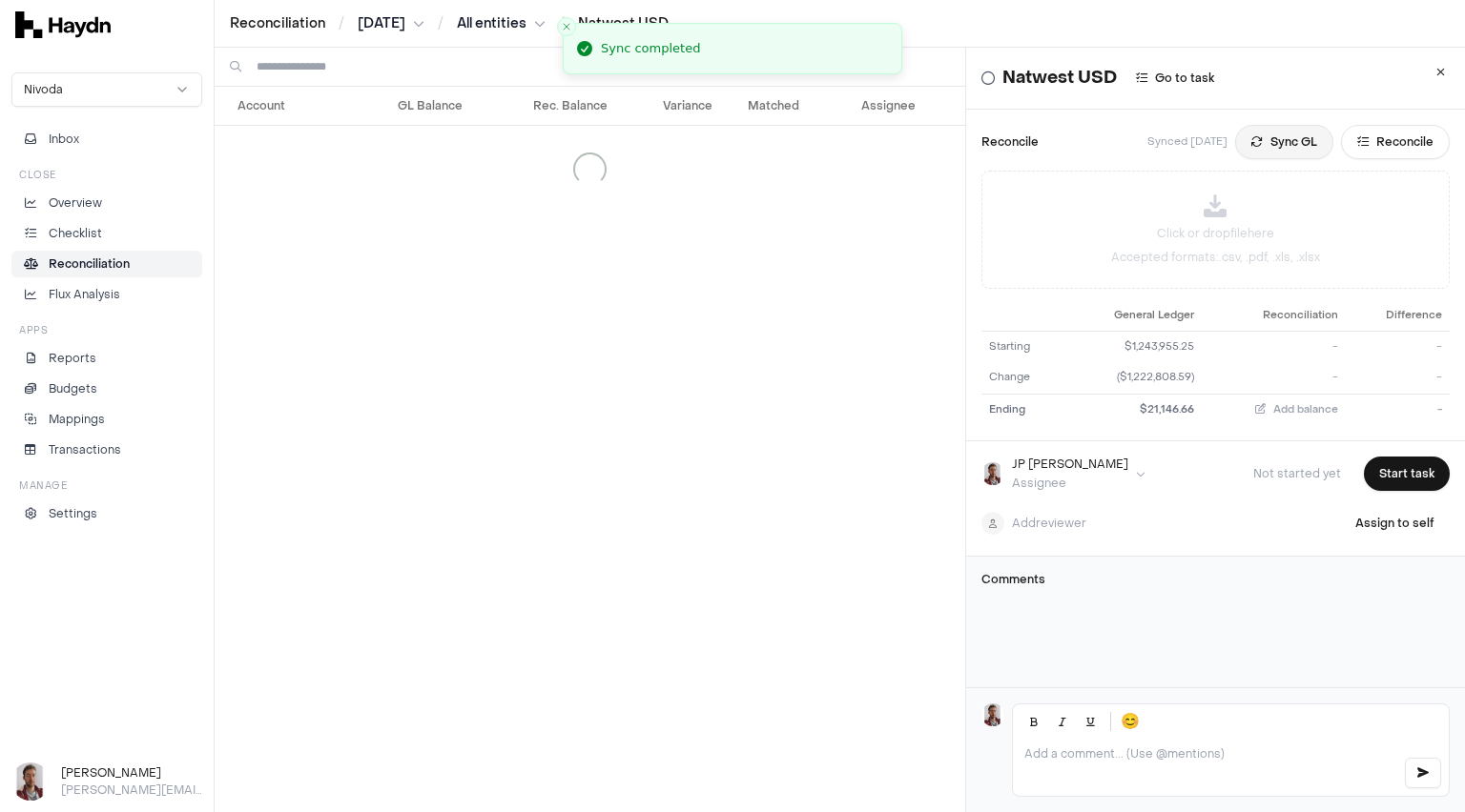
click at [1262, 145] on button "Sync GL" at bounding box center [1284, 142] width 98 height 34
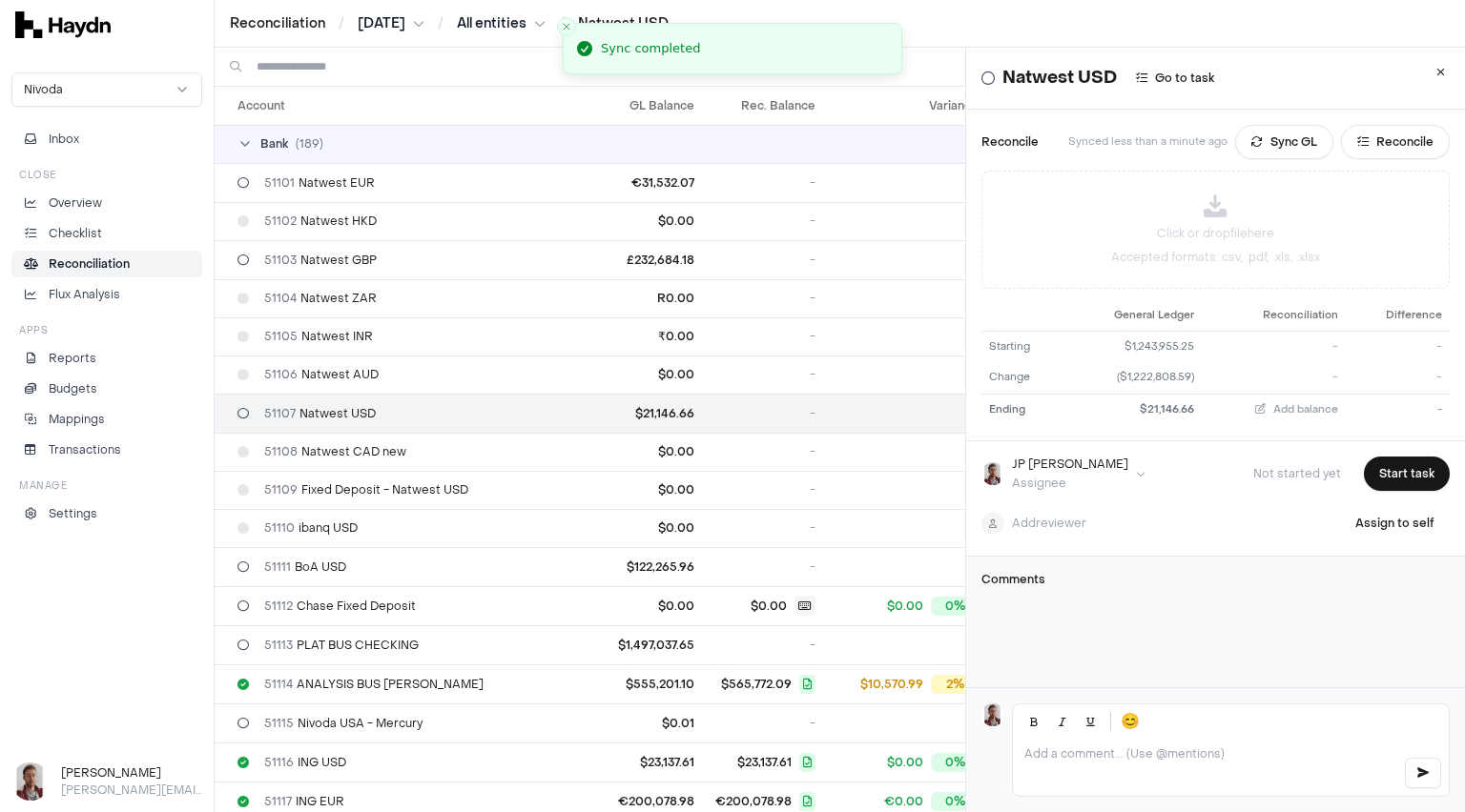
click at [393, 26] on html "Reconciliation / [DATE] / All entities / Natwest USD Nivoda Inbox Close Overvie…" at bounding box center [732, 406] width 1465 height 812
click at [377, 156] on div "[DATE]" at bounding box center [399, 161] width 113 height 27
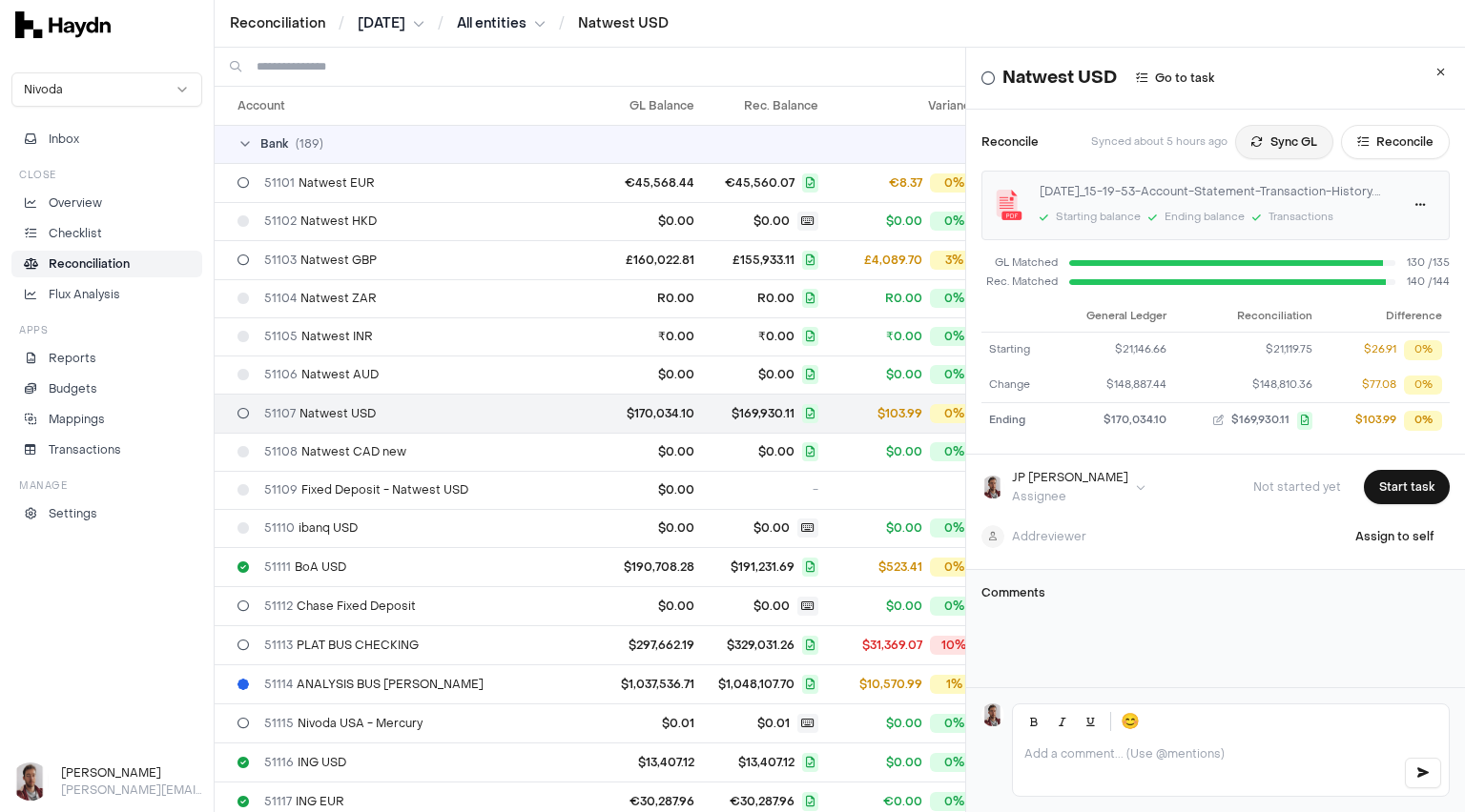
click at [1254, 146] on button "Sync GL" at bounding box center [1284, 142] width 98 height 34
click at [1267, 146] on button "Sync GL" at bounding box center [1284, 142] width 98 height 34
click at [383, 23] on html "Reconciliation / [DATE] / All entities / Natwest USD Nivoda Inbox Close Overvie…" at bounding box center [732, 406] width 1465 height 812
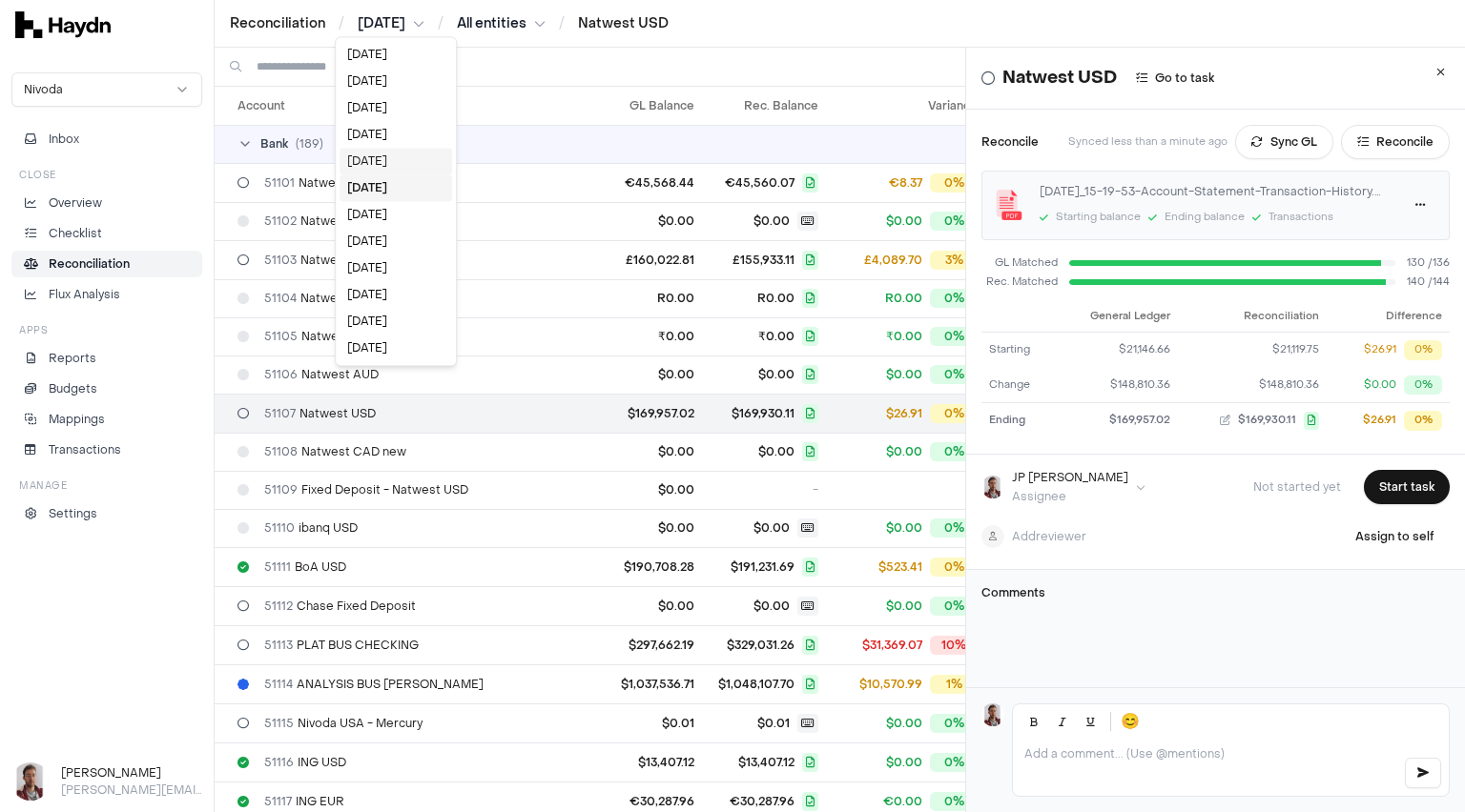
click at [387, 157] on div "[DATE]" at bounding box center [396, 161] width 113 height 27
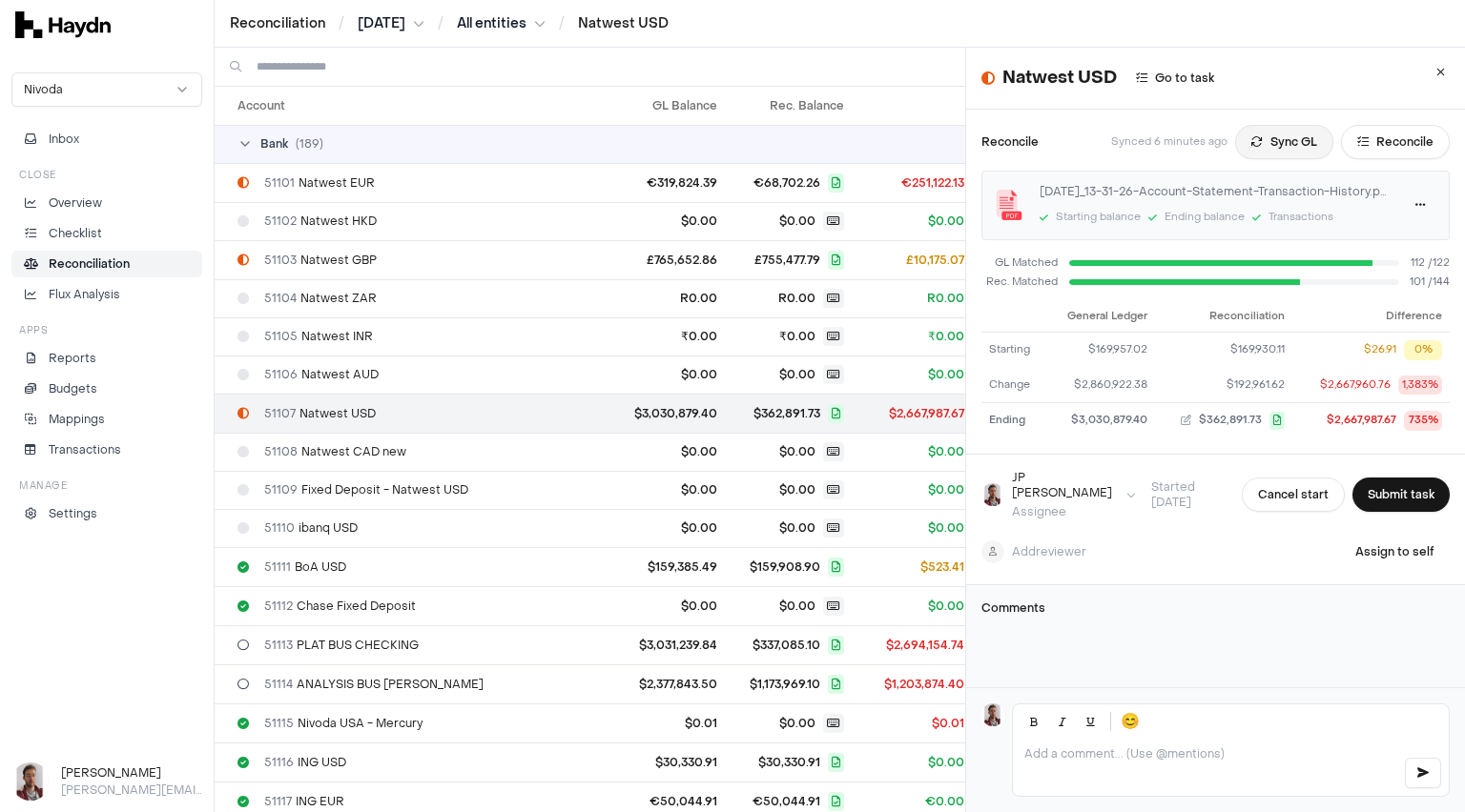
click at [1275, 143] on button "Sync GL" at bounding box center [1284, 142] width 98 height 34
click at [1256, 144] on button "Sync GL" at bounding box center [1284, 142] width 98 height 34
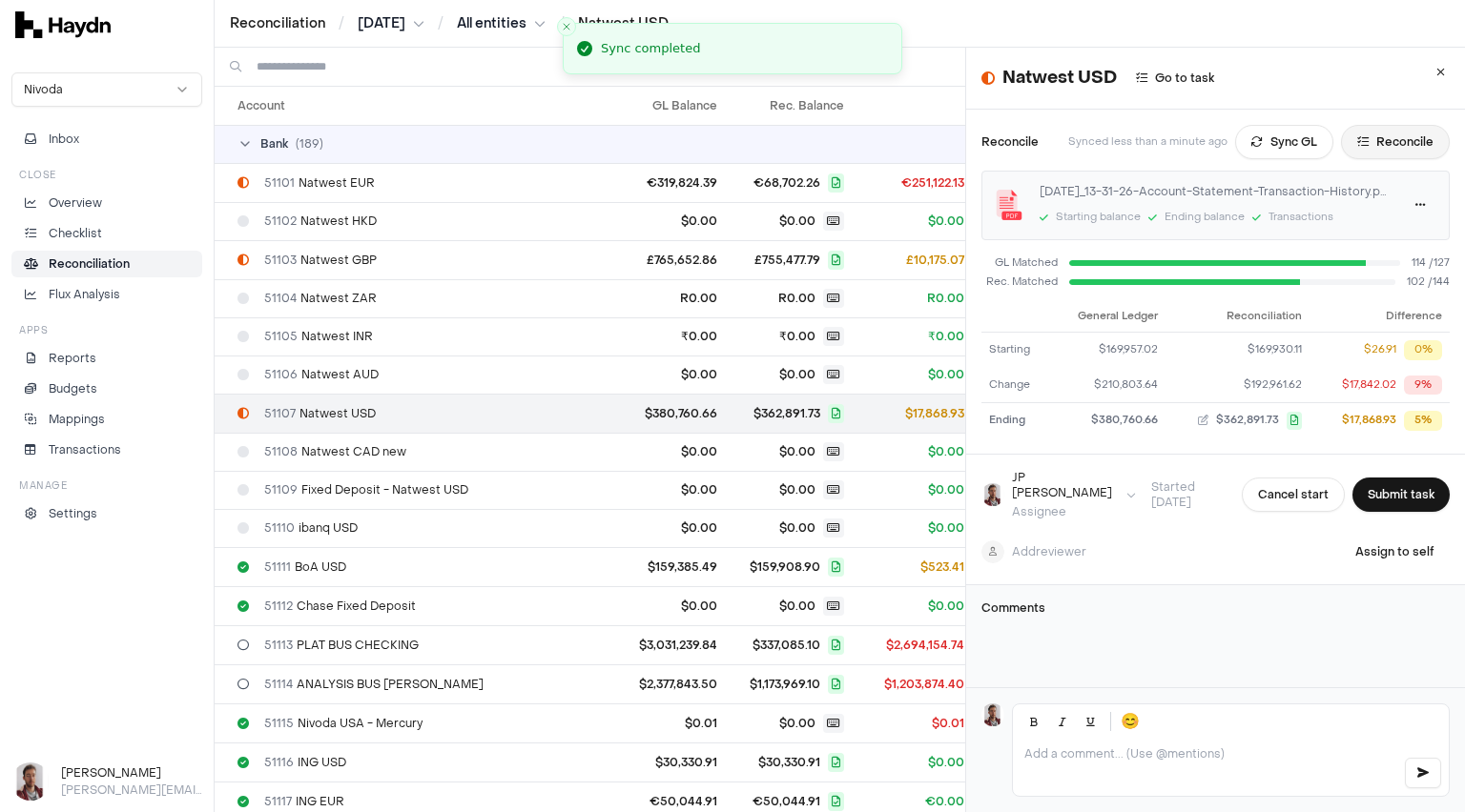
click at [1376, 145] on button "Reconcile" at bounding box center [1395, 142] width 109 height 34
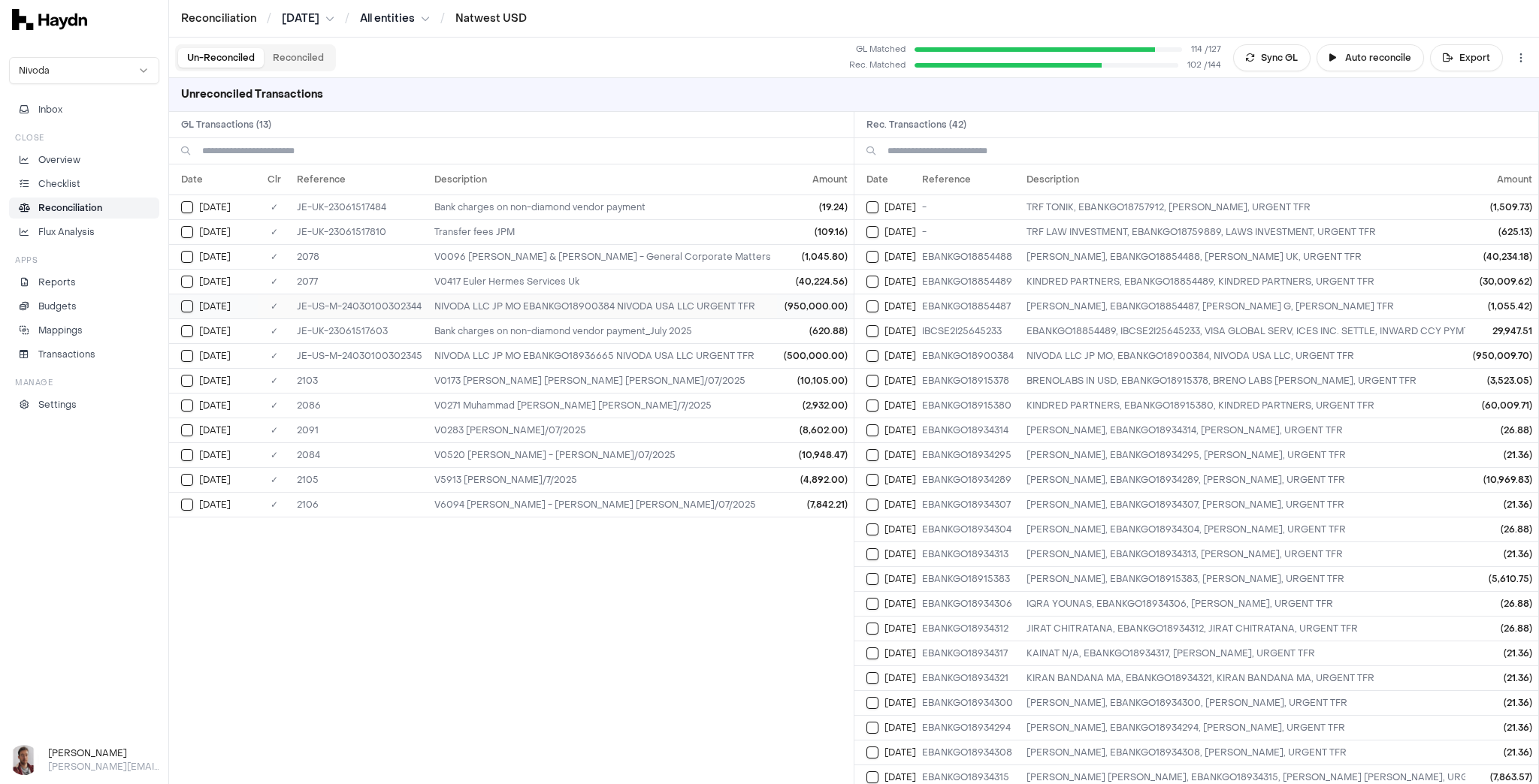
click at [189, 305] on button "Select GL transaction 94457709" at bounding box center [187, 306] width 12 height 12
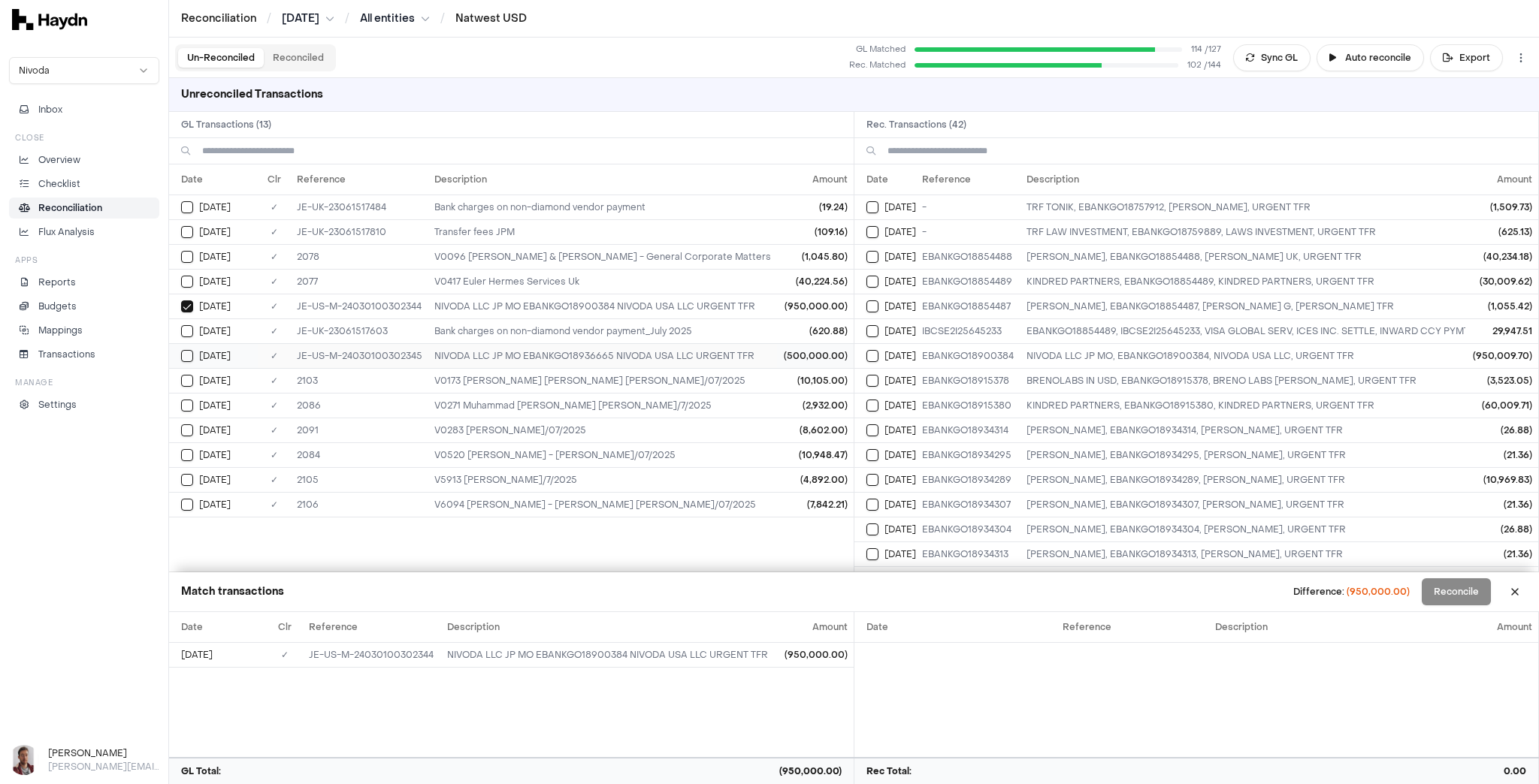
click at [187, 352] on button "Select GL transaction 94457710" at bounding box center [187, 356] width 12 height 12
click at [188, 229] on button "Select GL transaction 94457707" at bounding box center [187, 232] width 12 height 12
click at [864, 351] on td "[DATE]" at bounding box center [885, 355] width 62 height 24
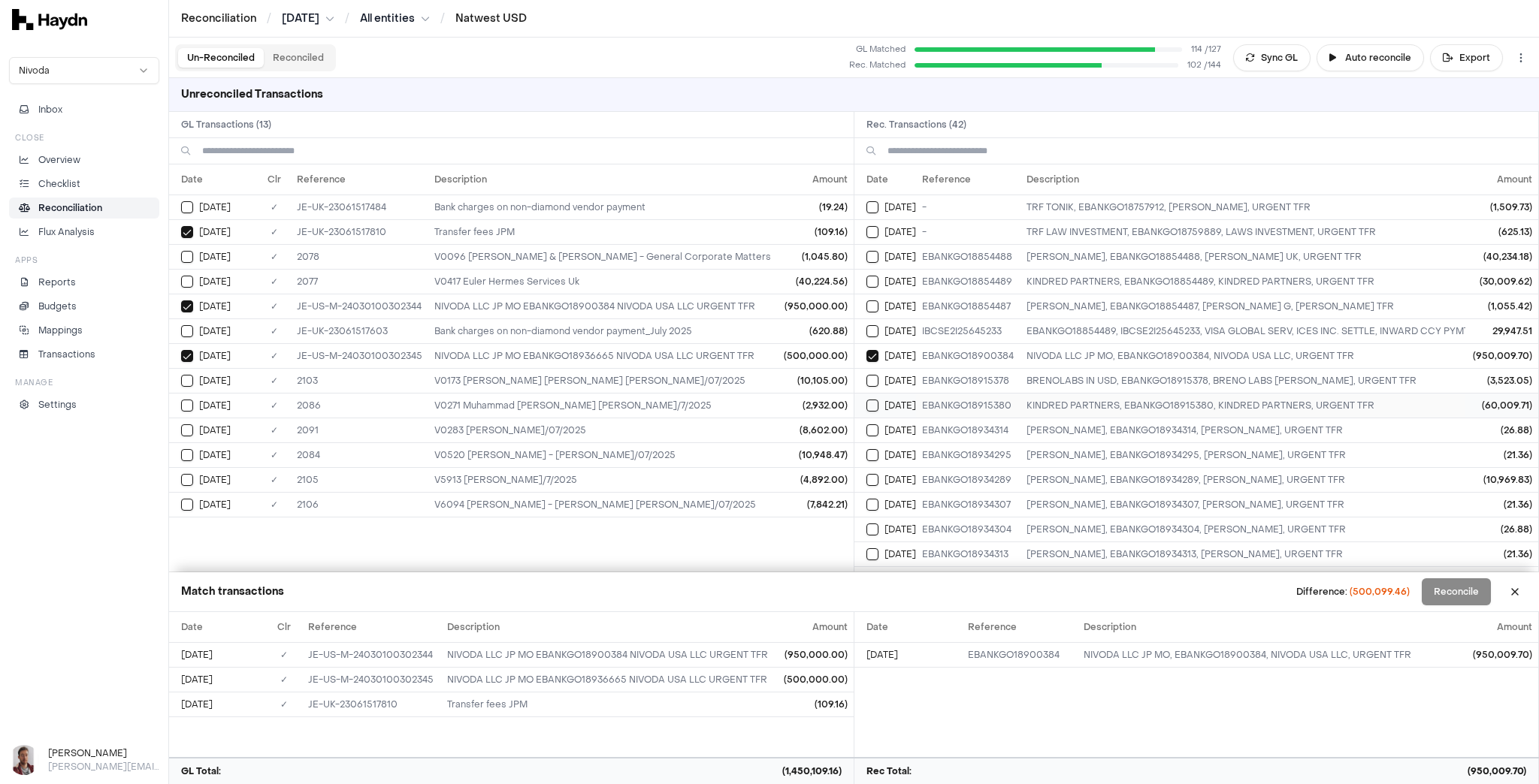
click at [872, 403] on button "Select reconciliation transaction 25852" at bounding box center [872, 406] width 12 height 12
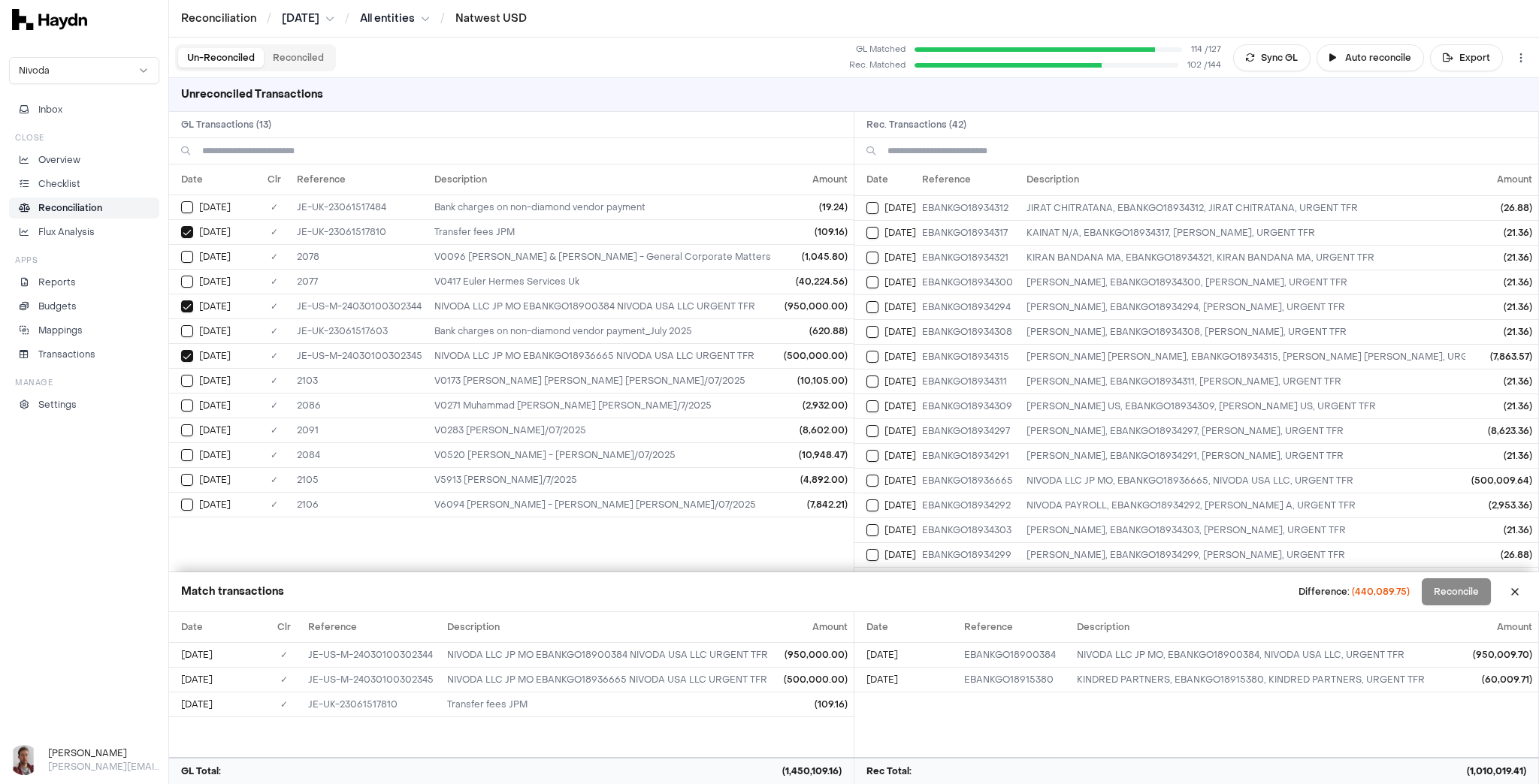
scroll to position [656, 0]
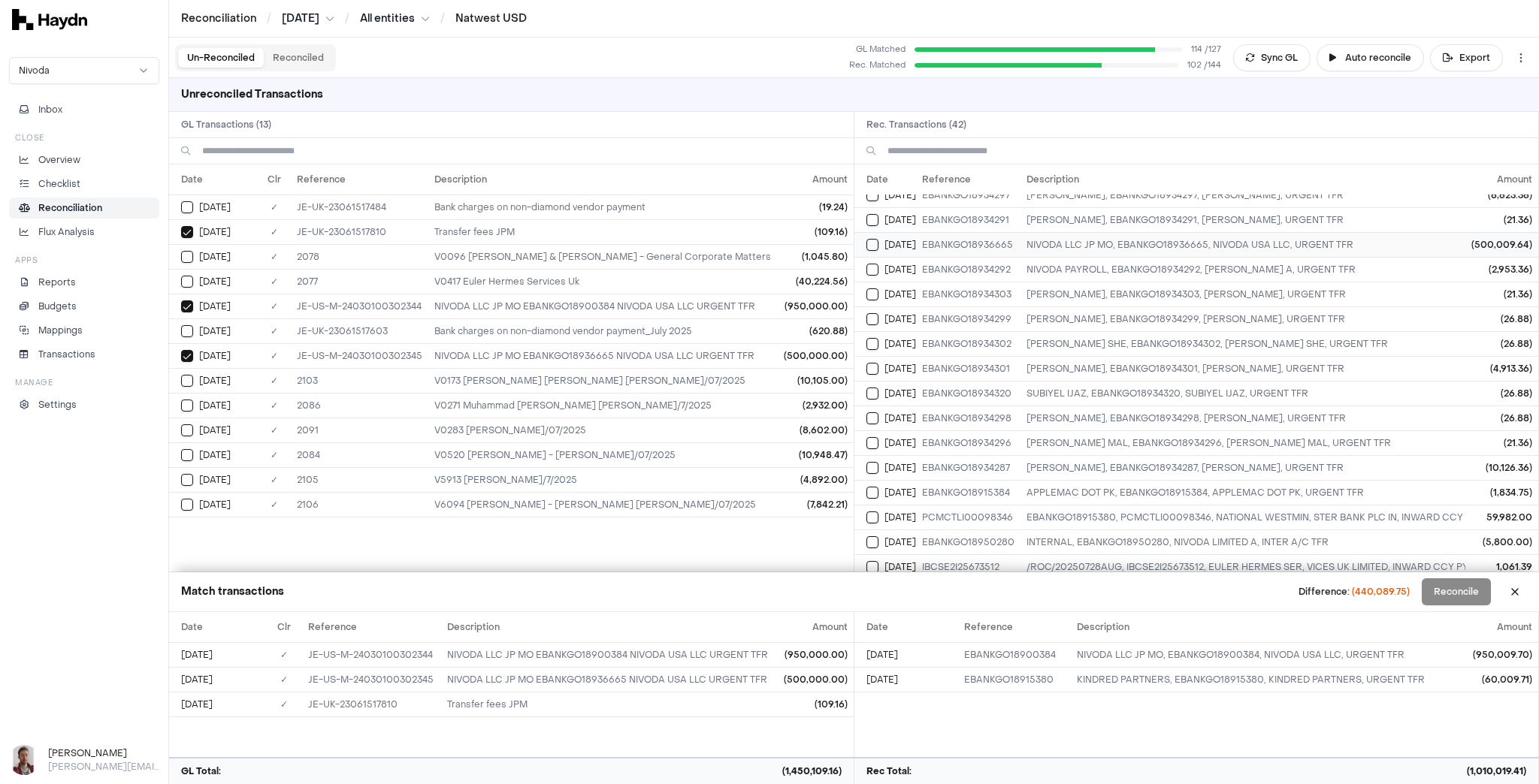
click at [873, 239] on button "Select reconciliation transaction 25916" at bounding box center [872, 245] width 12 height 12
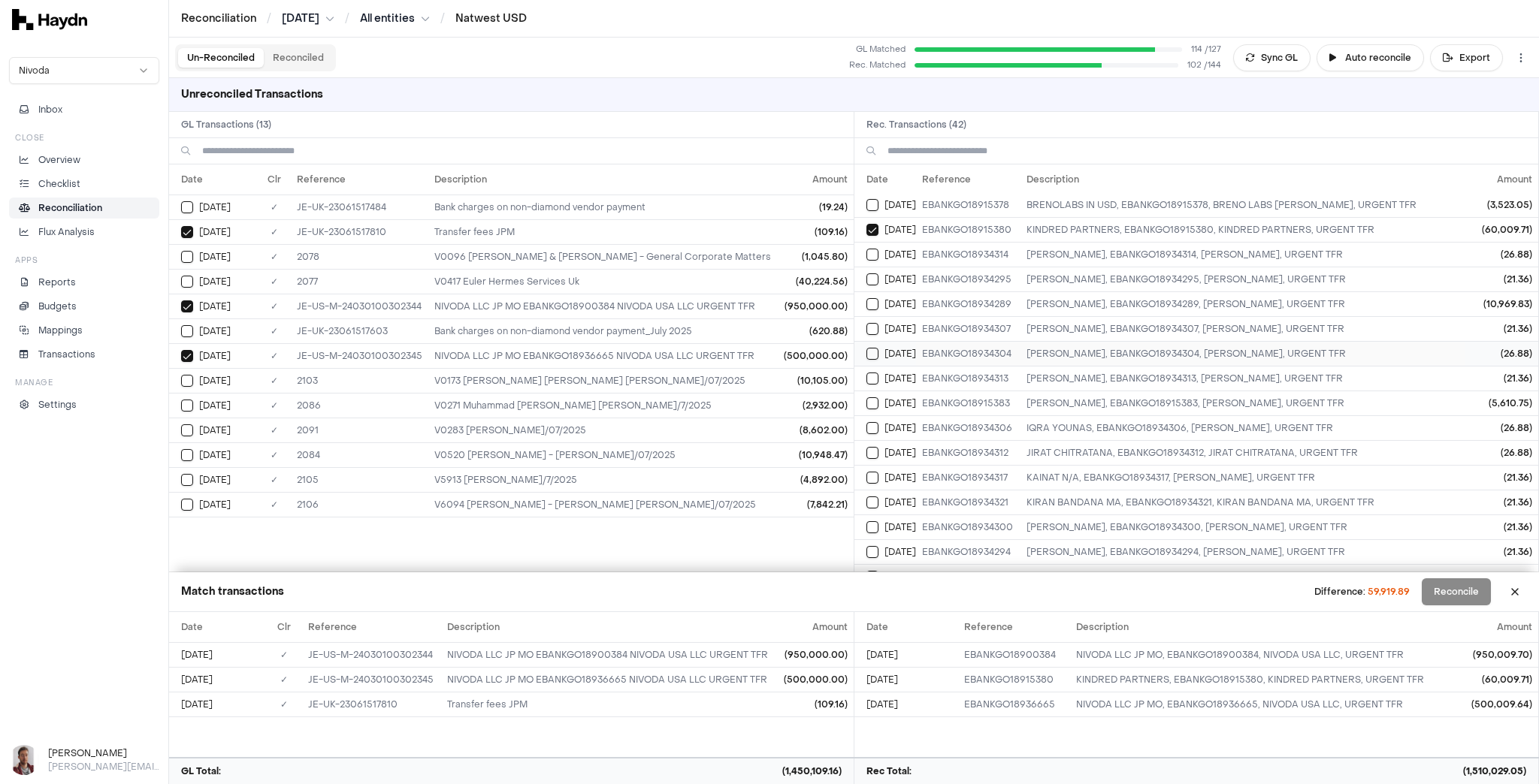
scroll to position [0, 0]
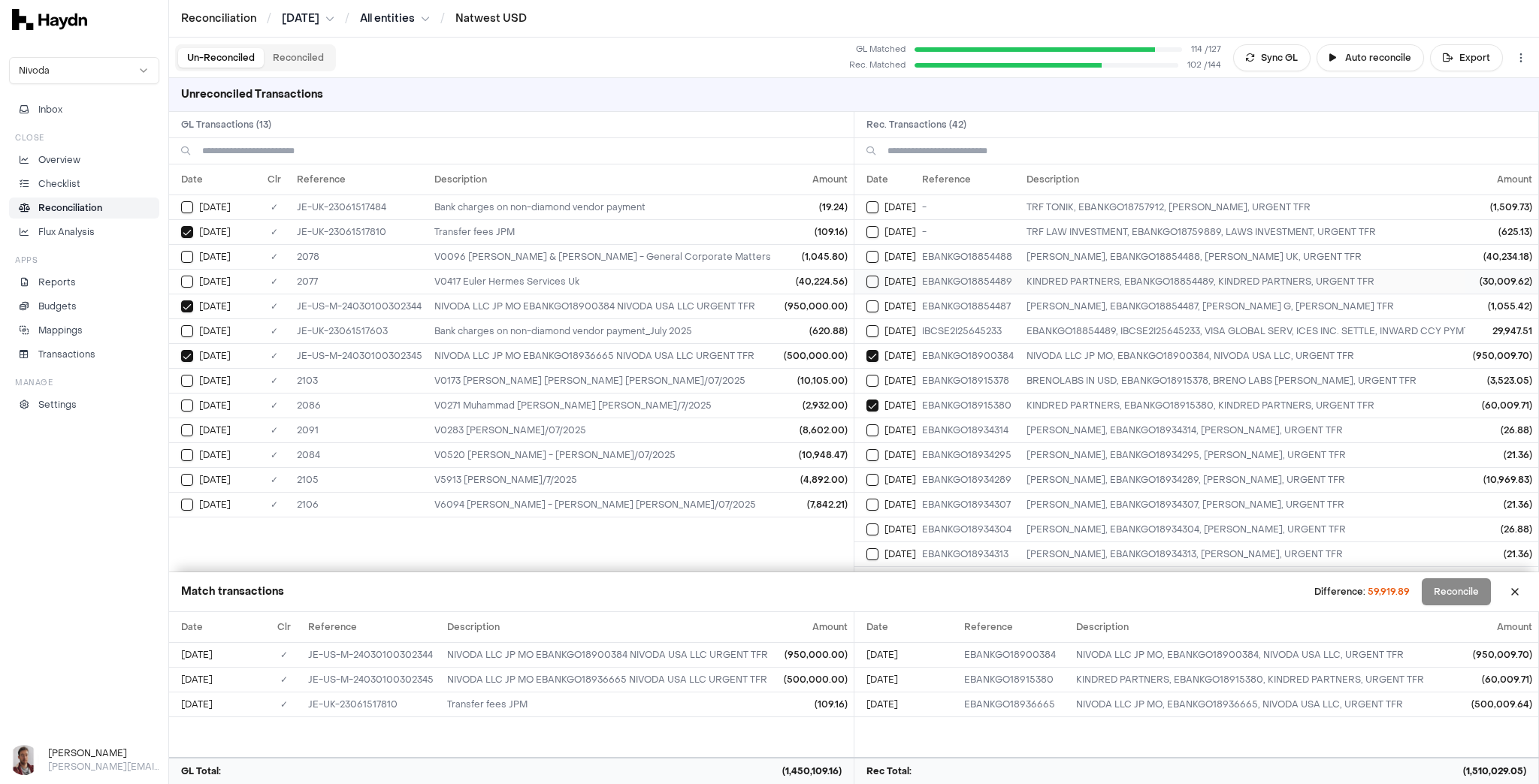
click at [872, 277] on button "Select reconciliation transaction 25830" at bounding box center [872, 282] width 12 height 12
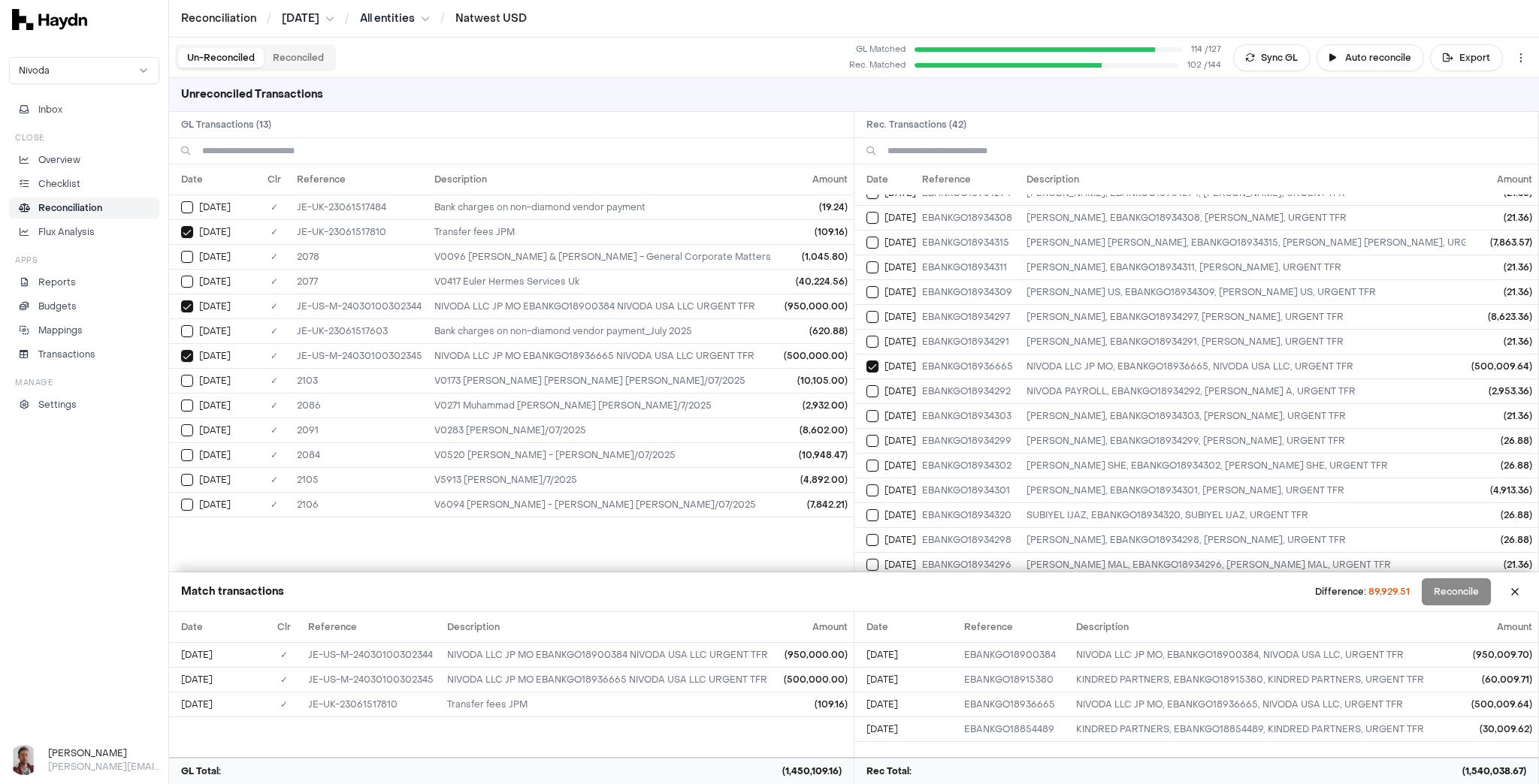
scroll to position [656, 0]
click at [872, 511] on button "Select reconciliation transaction 25926" at bounding box center [872, 517] width 12 height 12
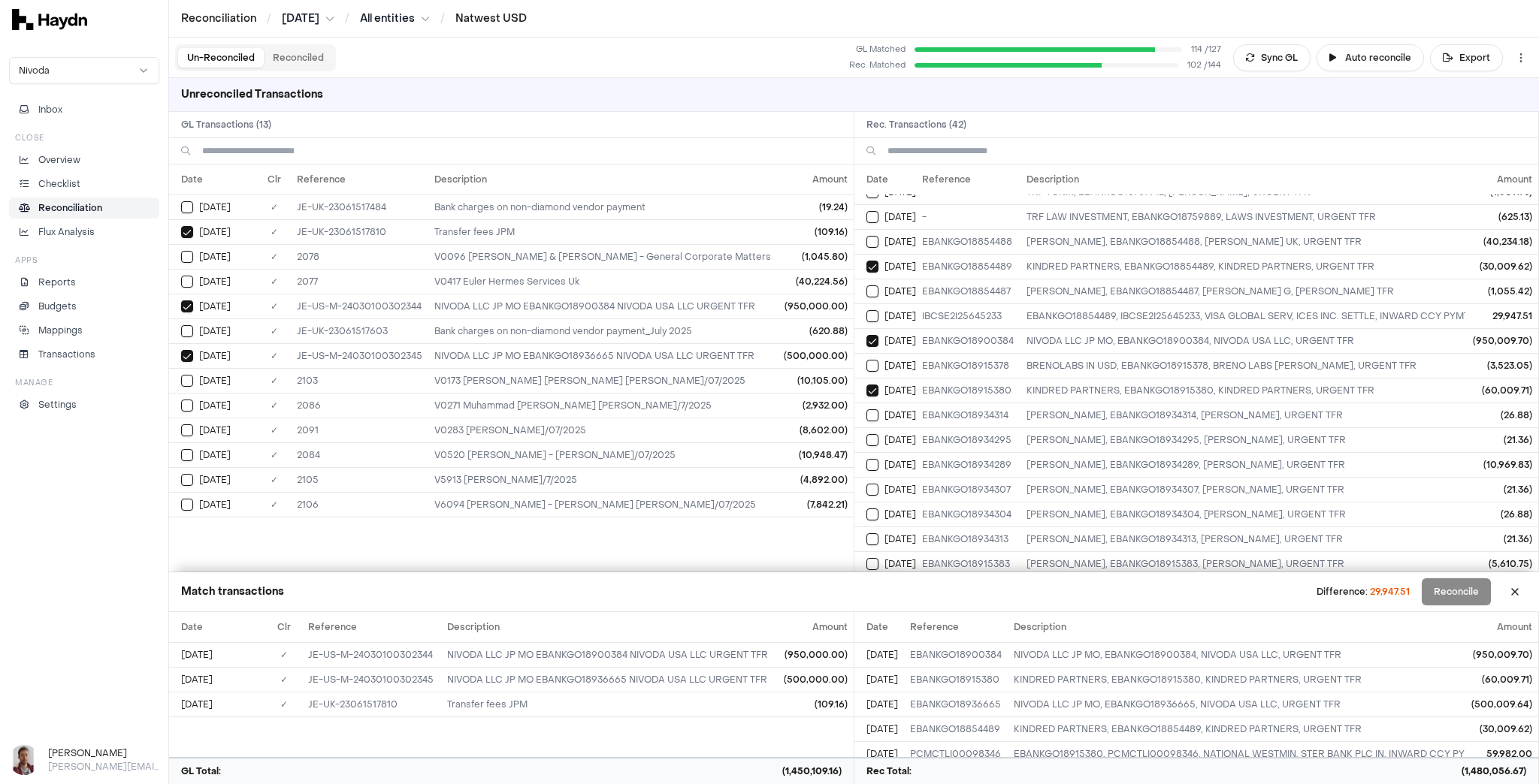
scroll to position [0, 0]
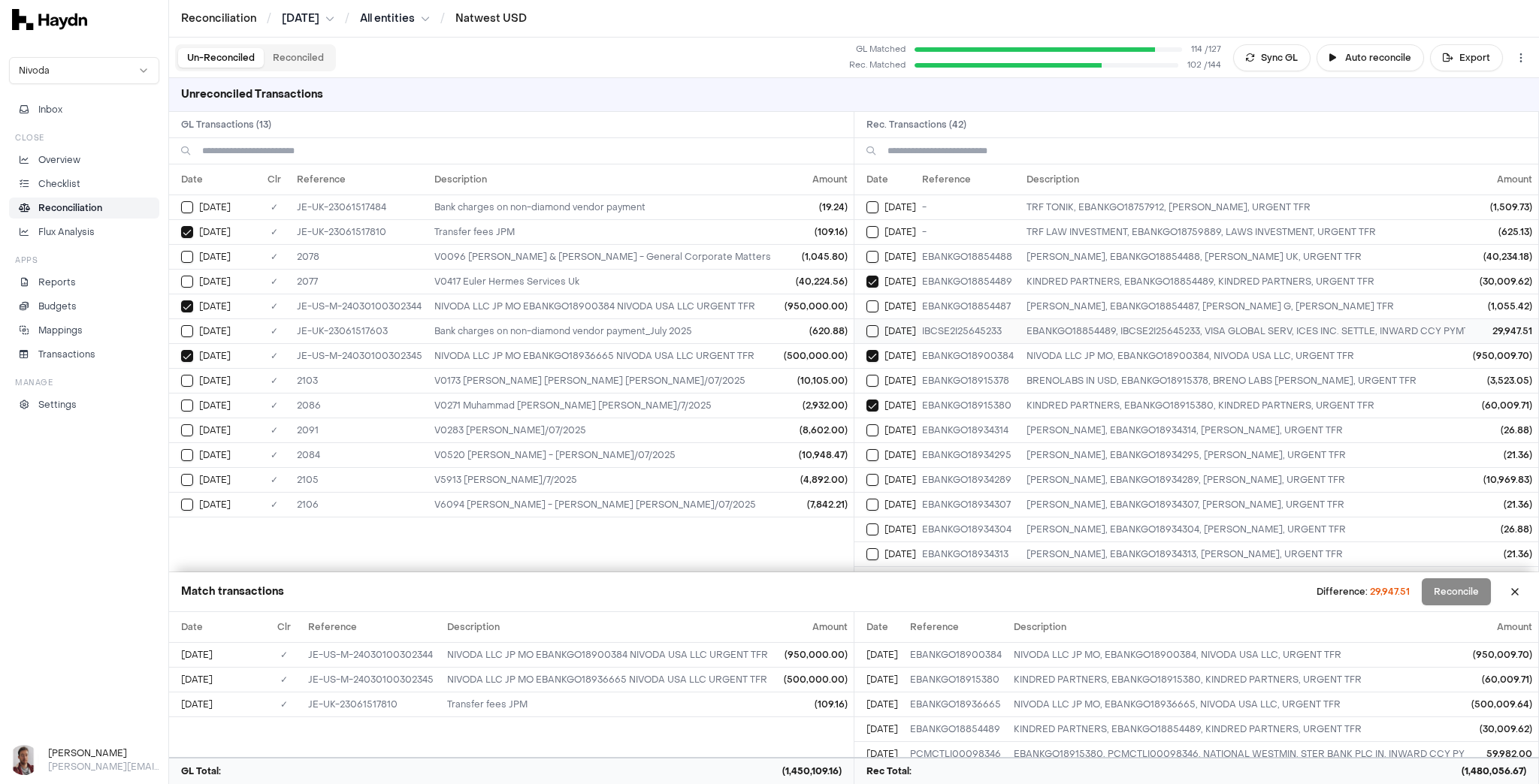
click at [869, 326] on button "Select reconciliation transaction 25840" at bounding box center [872, 332] width 12 height 12
click at [1154, 591] on button "Reconcile" at bounding box center [1456, 591] width 69 height 27
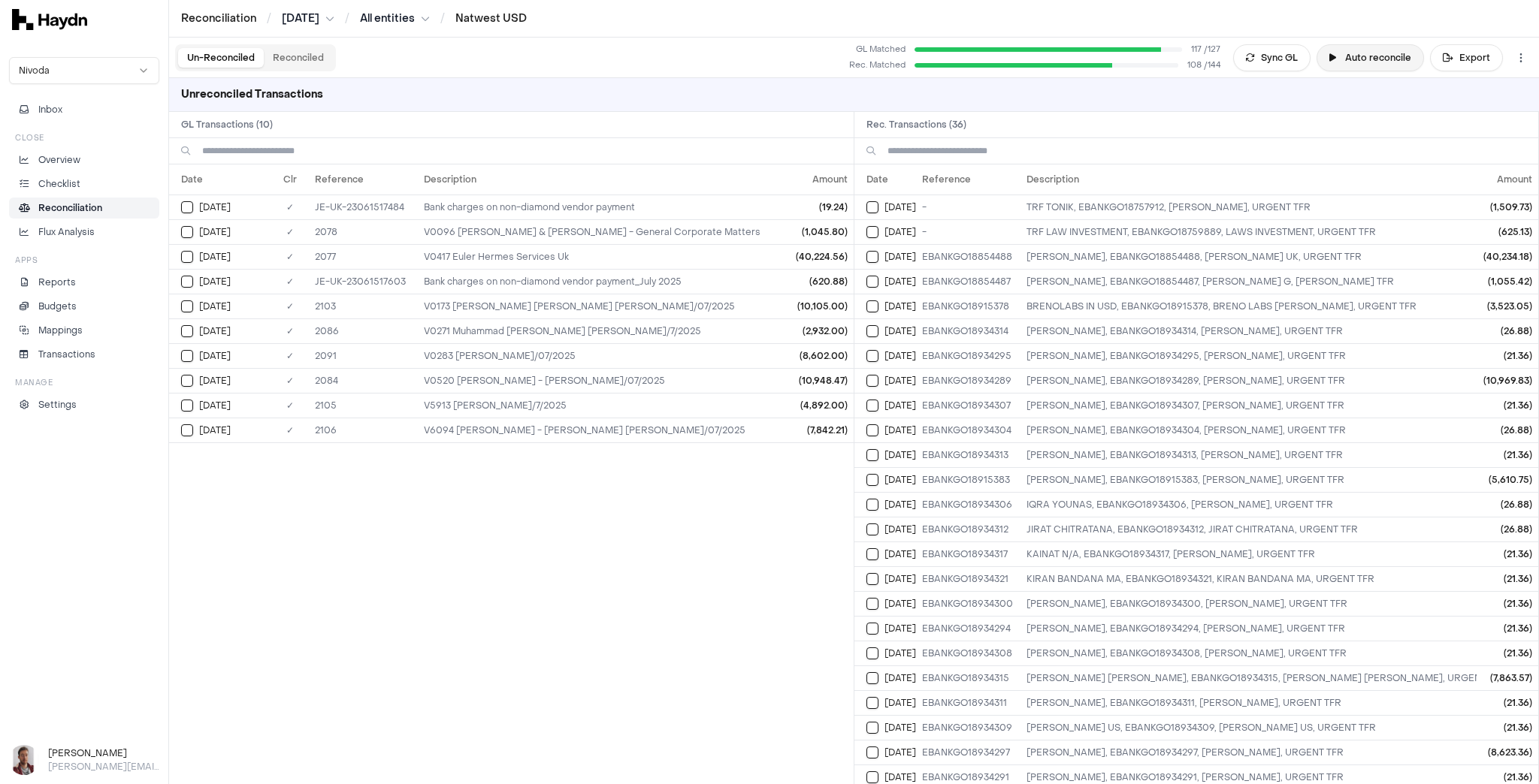
click at [1154, 61] on button "Auto reconcile" at bounding box center [1370, 57] width 108 height 27
click at [407, 20] on html "Reconciliation / [DATE] / All entities / Natwest USD Nivoda Inbox Close Overvie…" at bounding box center [769, 392] width 1539 height 784
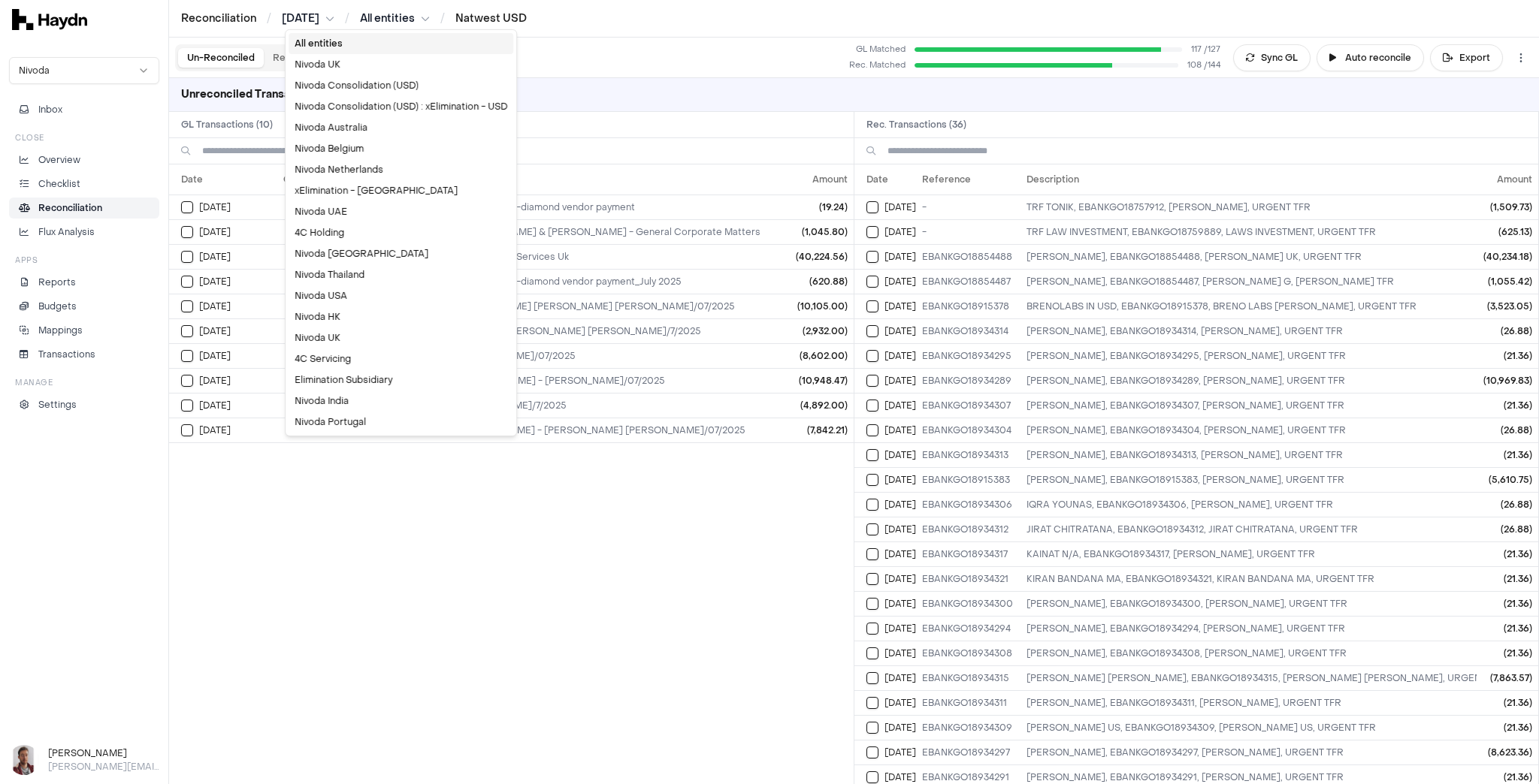
click at [381, 47] on div "All entities" at bounding box center [401, 44] width 225 height 21
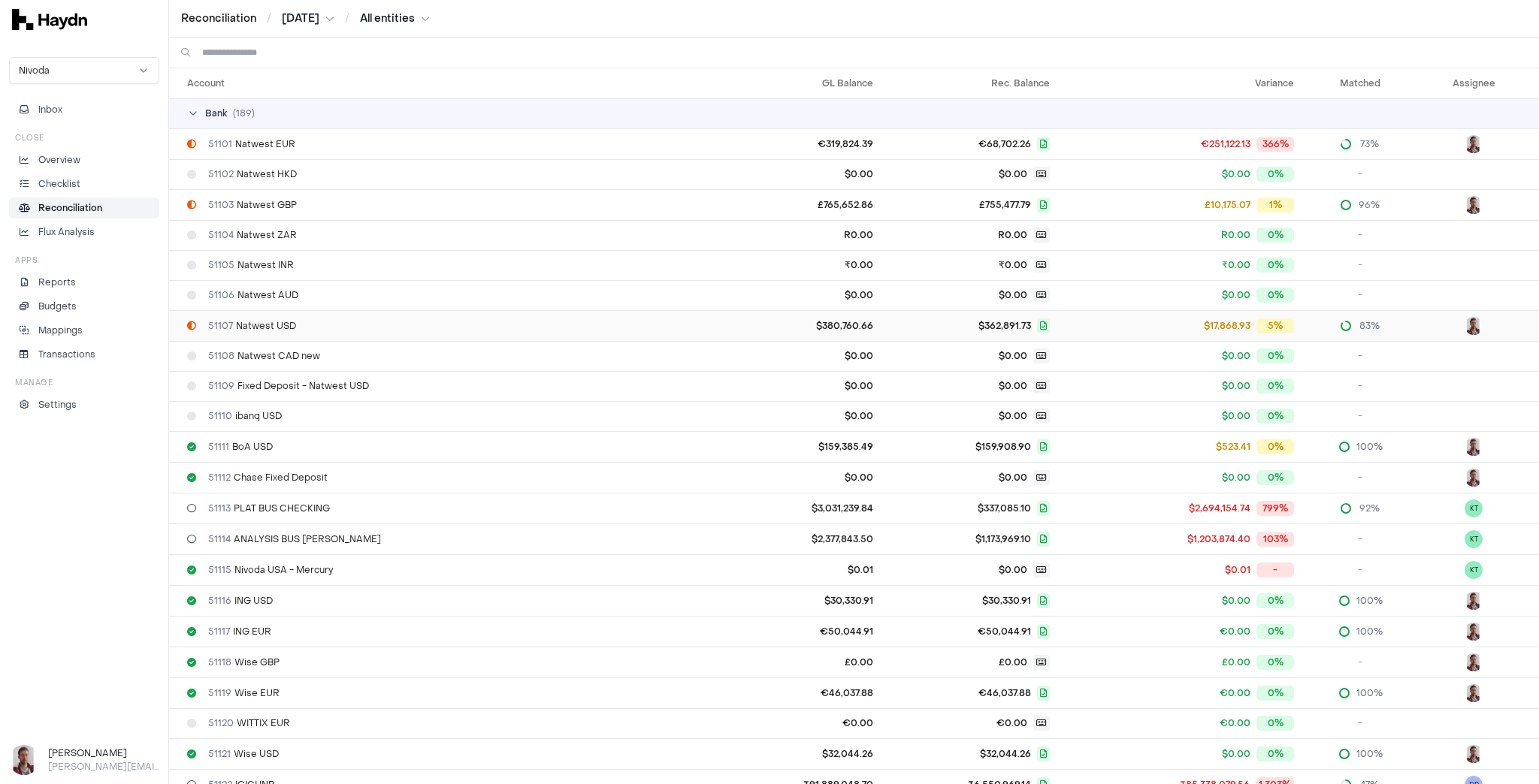
click at [272, 326] on span "51107 Natwest USD" at bounding box center [252, 326] width 88 height 12
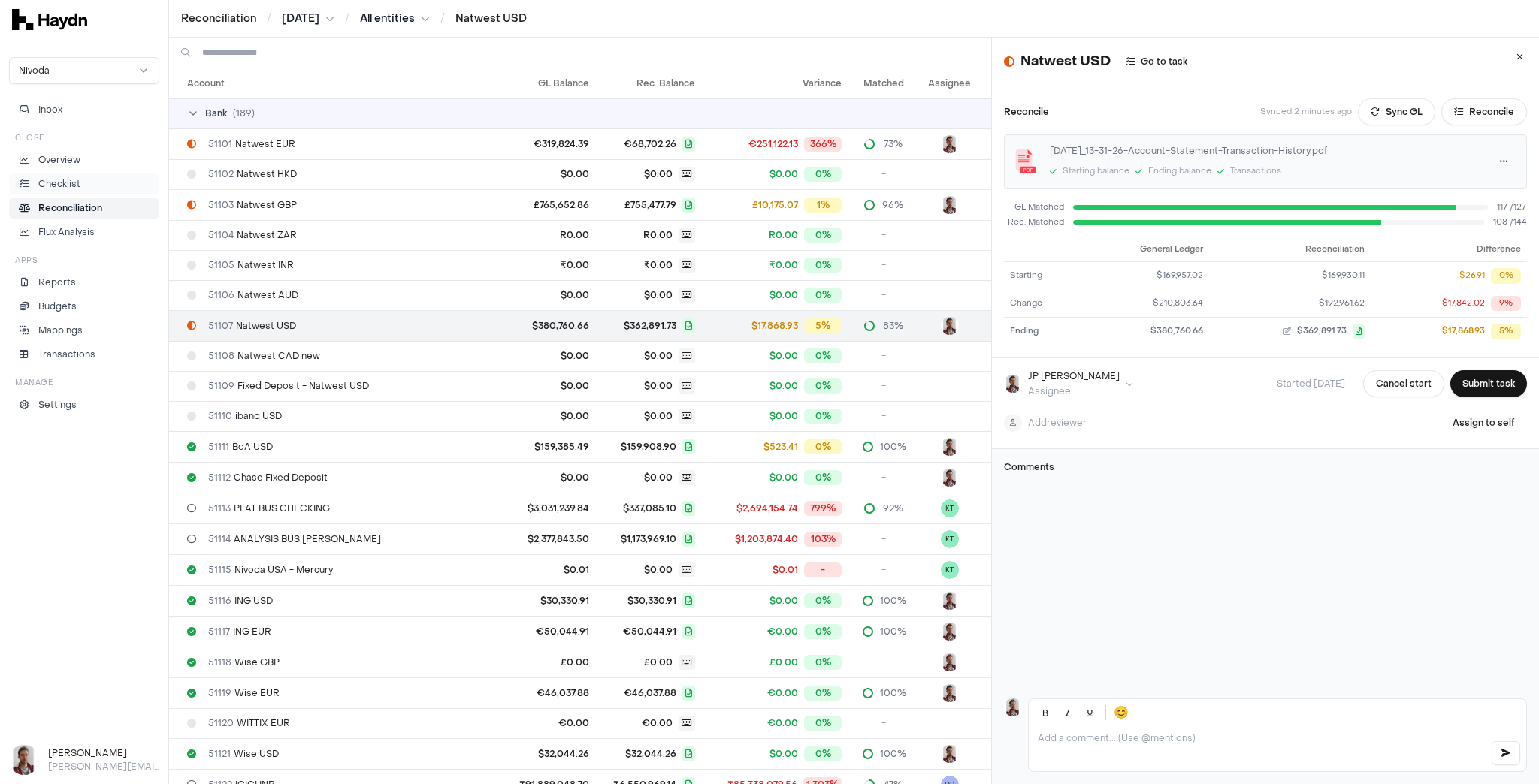
click at [73, 180] on p "Checklist" at bounding box center [59, 184] width 42 height 14
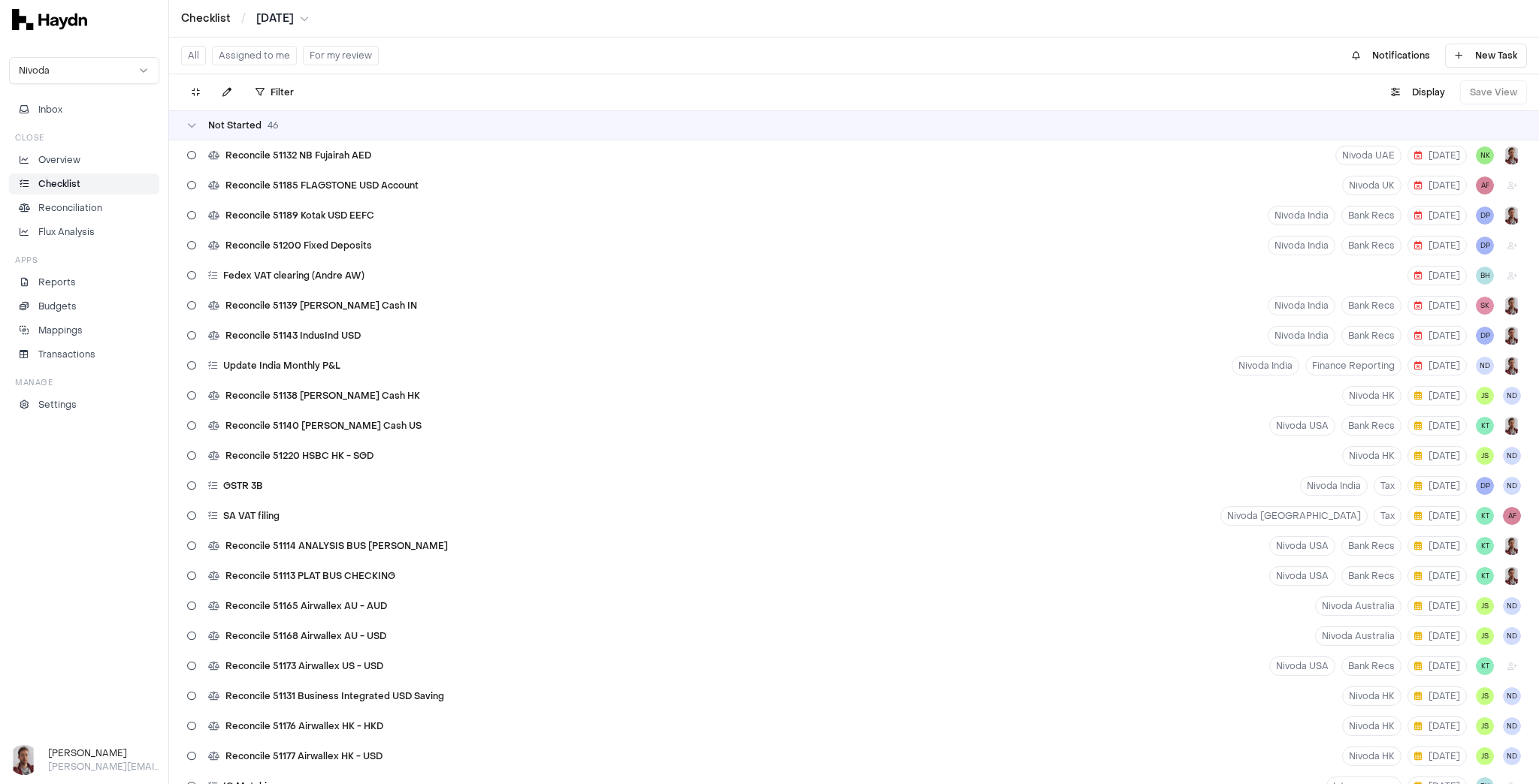
click at [271, 56] on button "Assigned to me" at bounding box center [254, 56] width 85 height 20
